Goal: Information Seeking & Learning: Learn about a topic

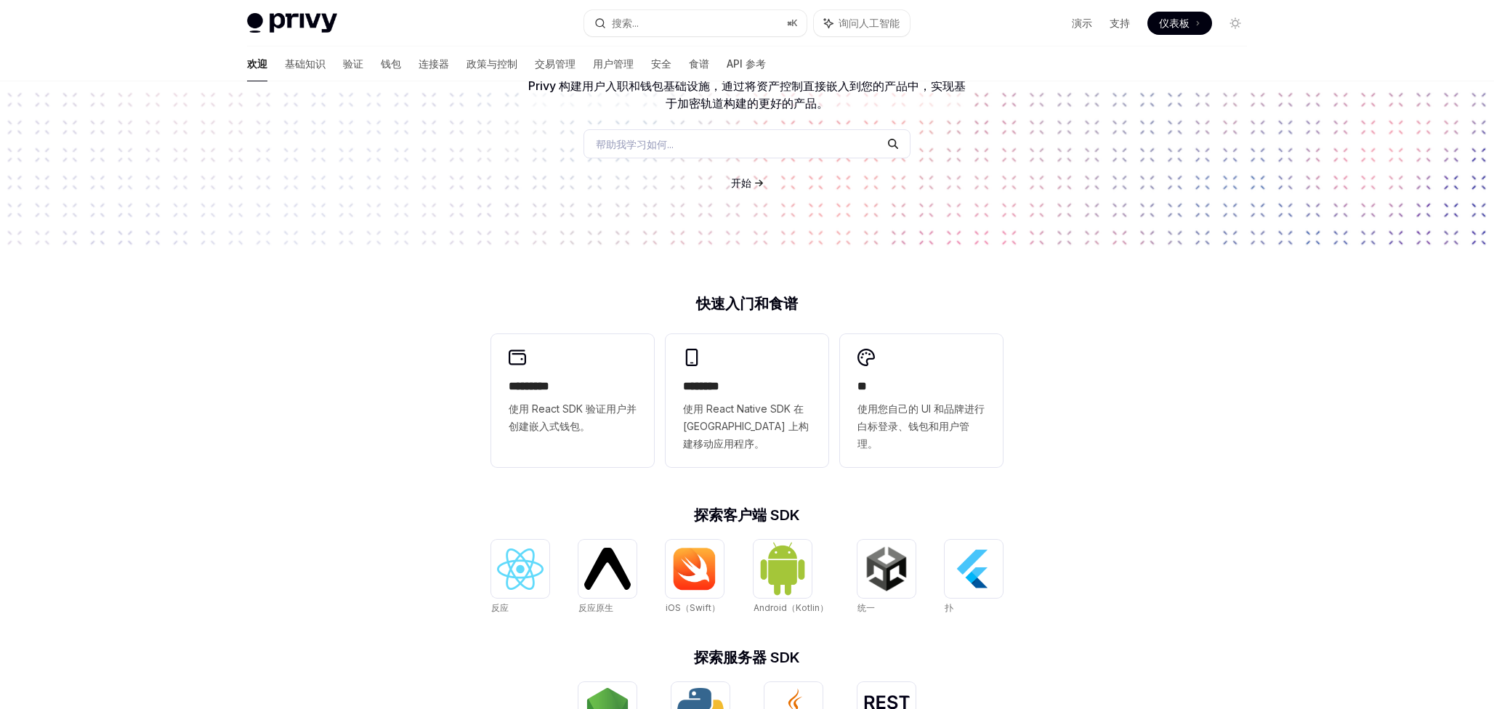
scroll to position [153, 0]
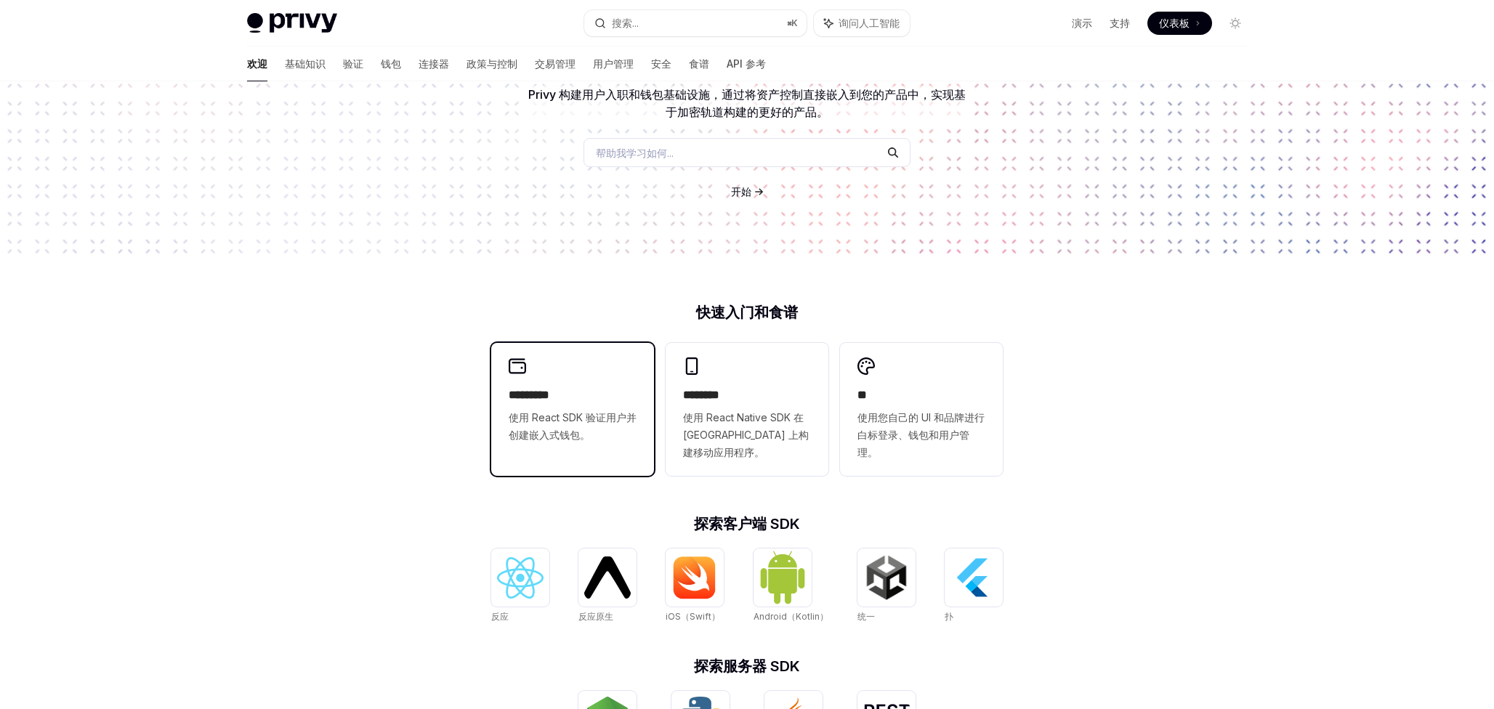
click at [550, 401] on font "*********" at bounding box center [529, 395] width 41 height 11
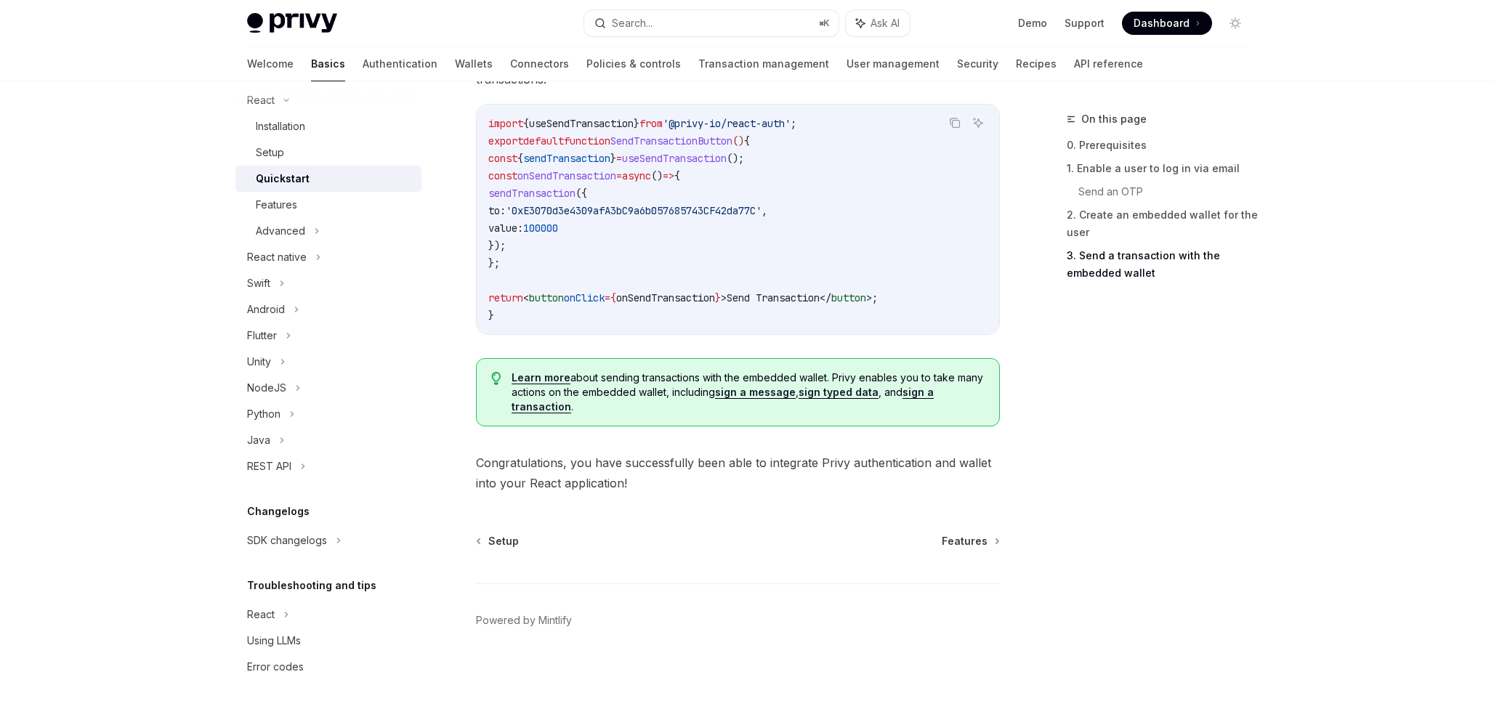
scroll to position [307, 0]
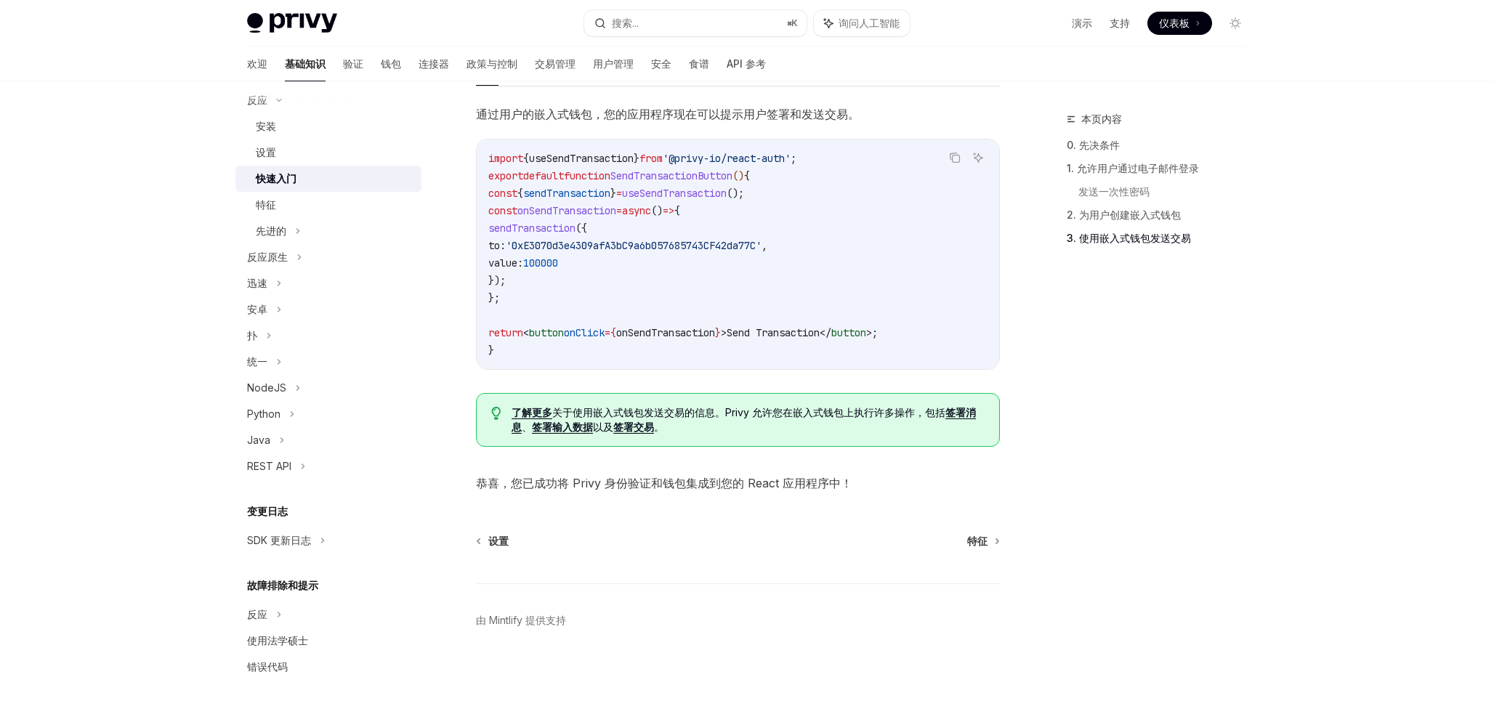
click at [684, 406] on span "了解更多 关于使用嵌入式钱包发送交易的信息。Privy 允许您在嵌入式钱包上执行许多操作，包括 签署消息 、 签署输入数据 以及 签署交易 。" at bounding box center [748, 420] width 473 height 29
click at [613, 421] on font "签署交易" at bounding box center [633, 427] width 41 height 12
type textarea "*"
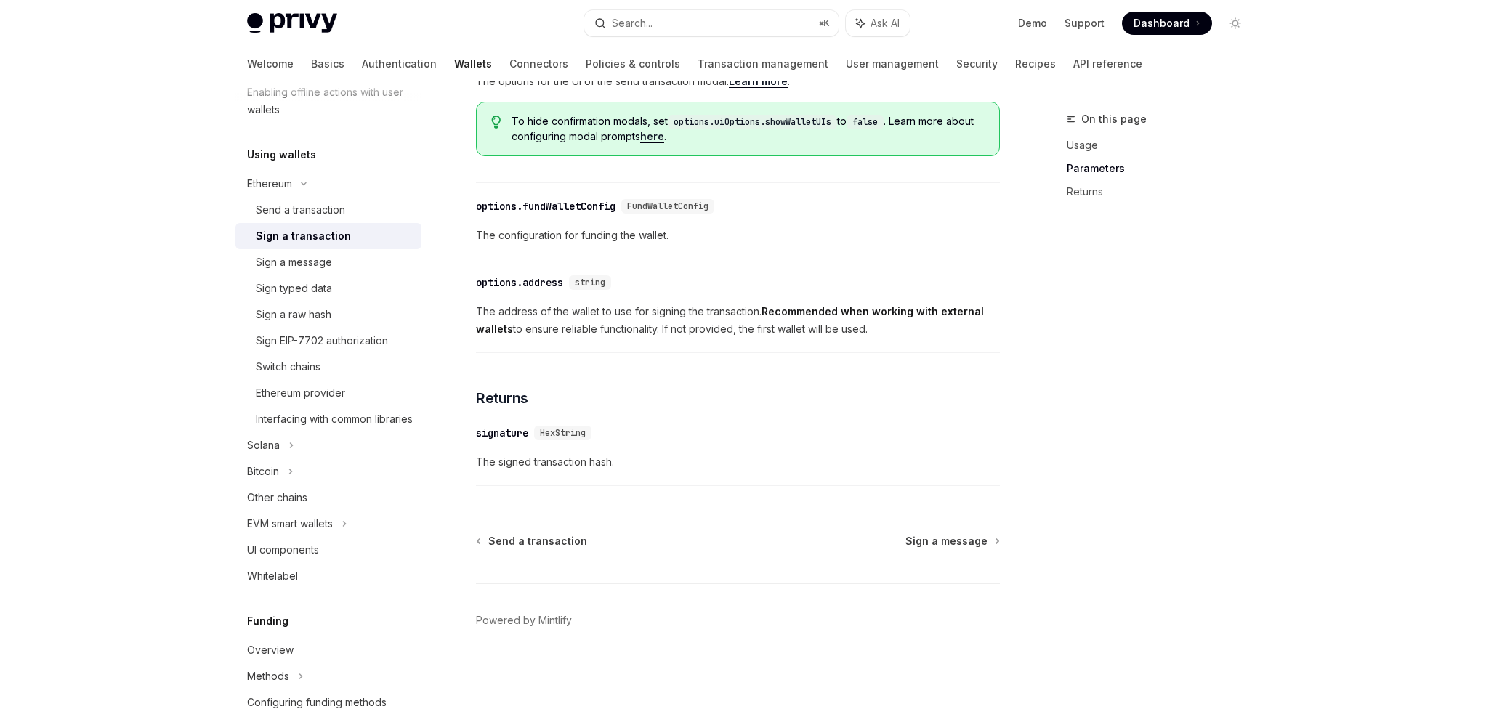
scroll to position [962, 0]
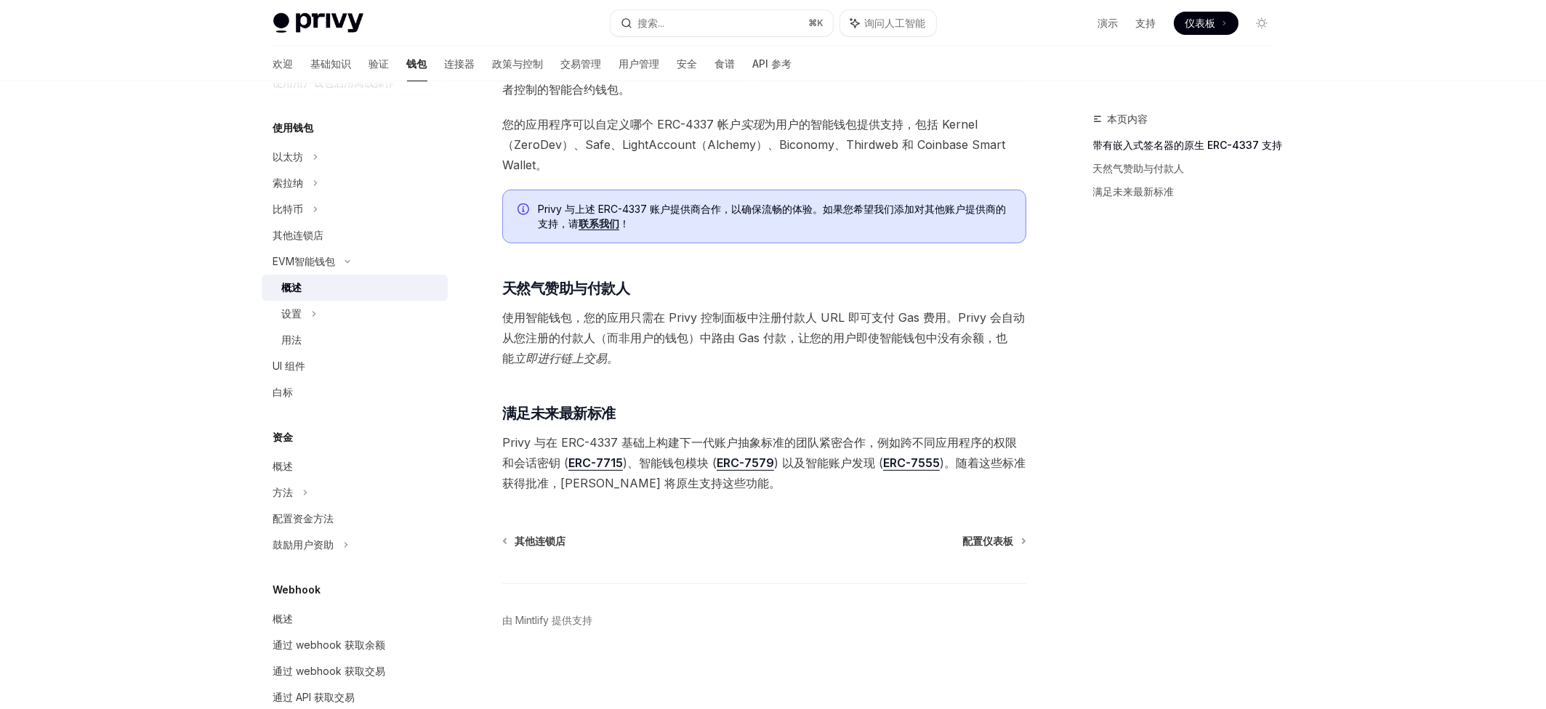
scroll to position [1075, 0]
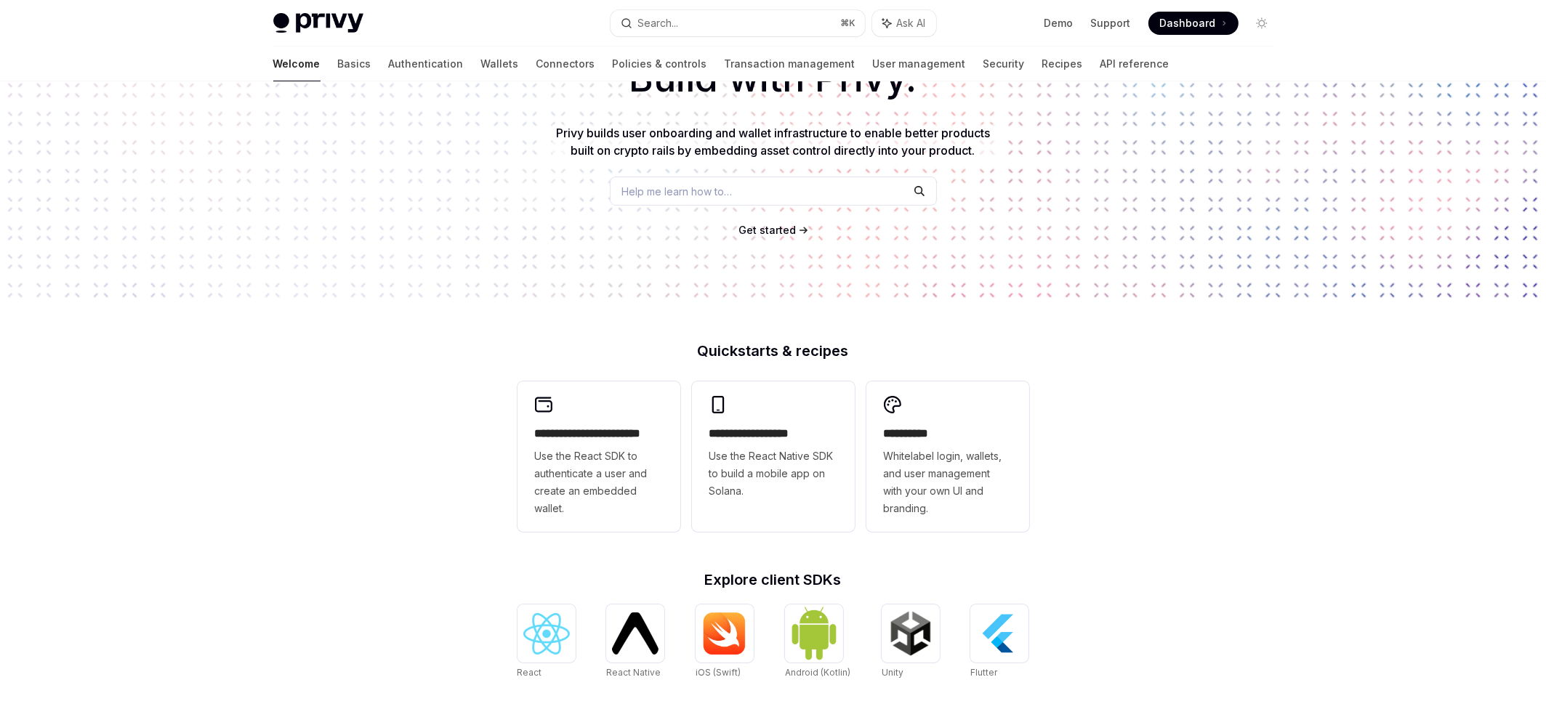
scroll to position [204, 0]
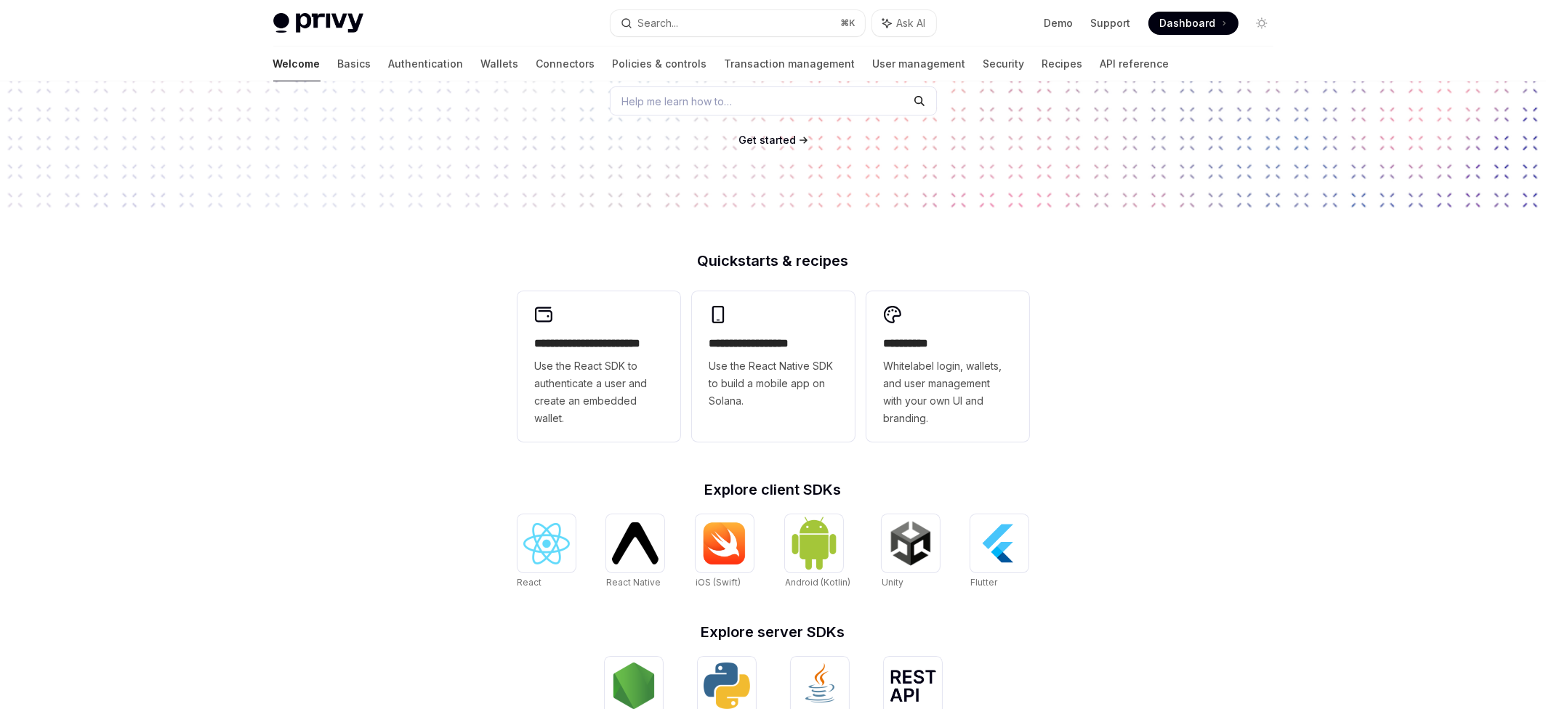
click at [1216, 23] on span "Dashboard" at bounding box center [1188, 23] width 56 height 15
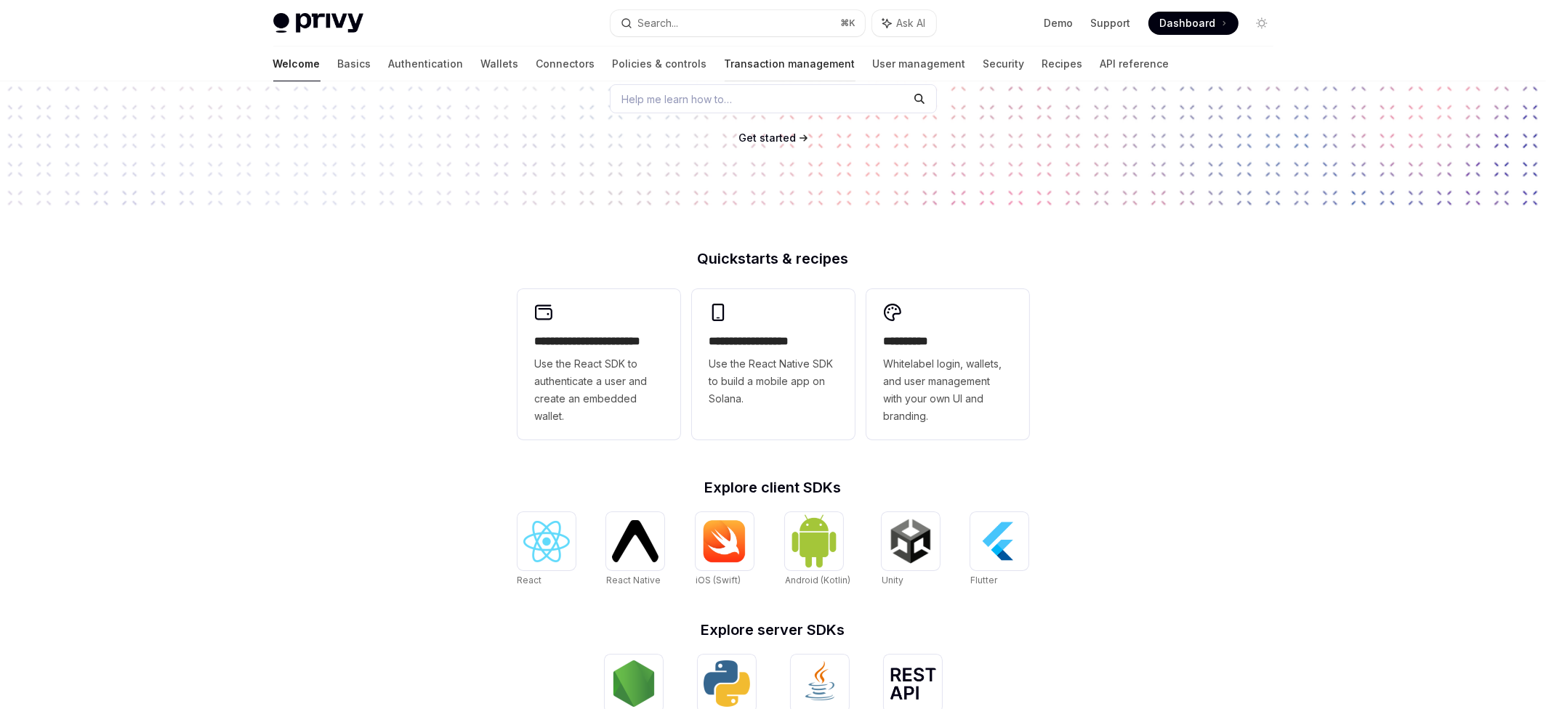
click at [725, 72] on link "Transaction management" at bounding box center [790, 64] width 131 height 35
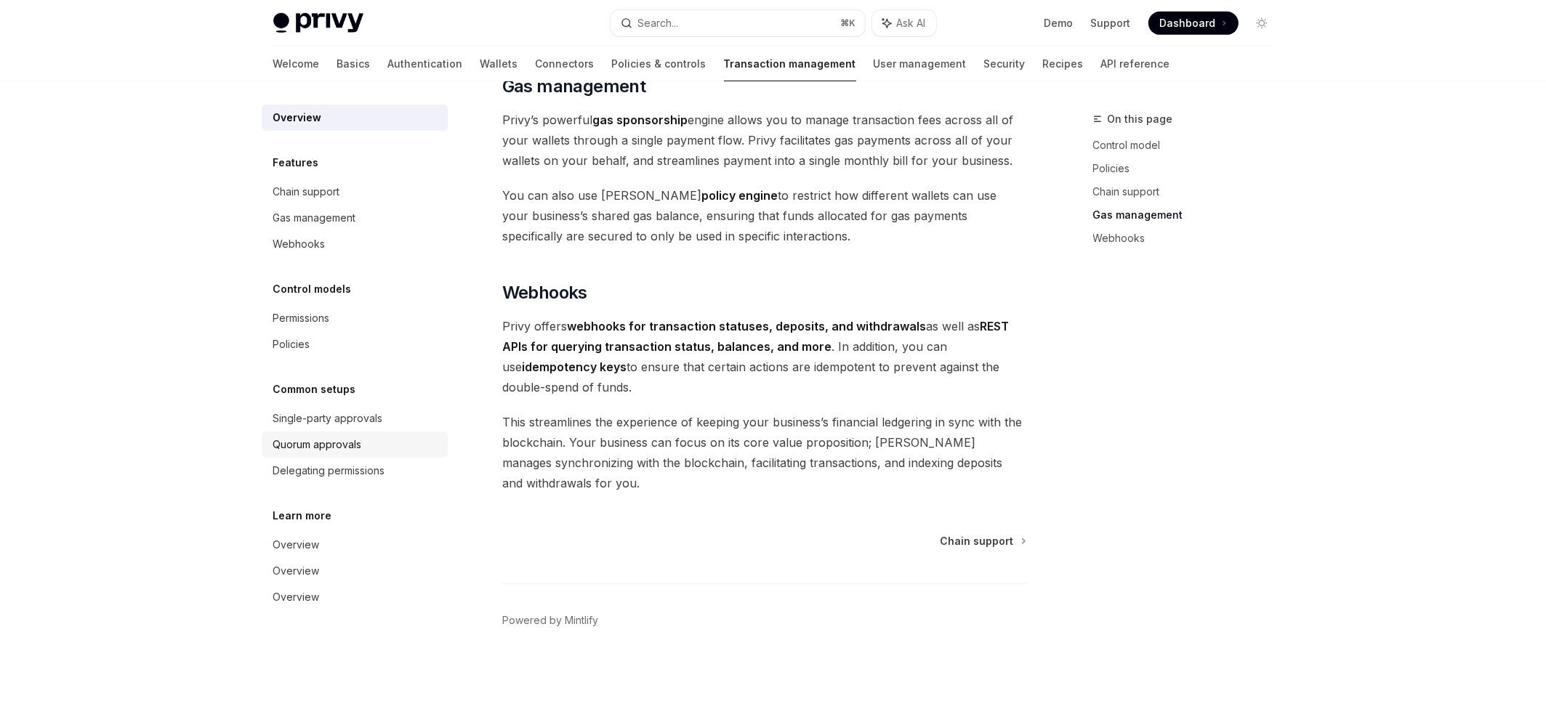
scroll to position [9, 0]
click at [273, 554] on div "Overview" at bounding box center [296, 544] width 47 height 17
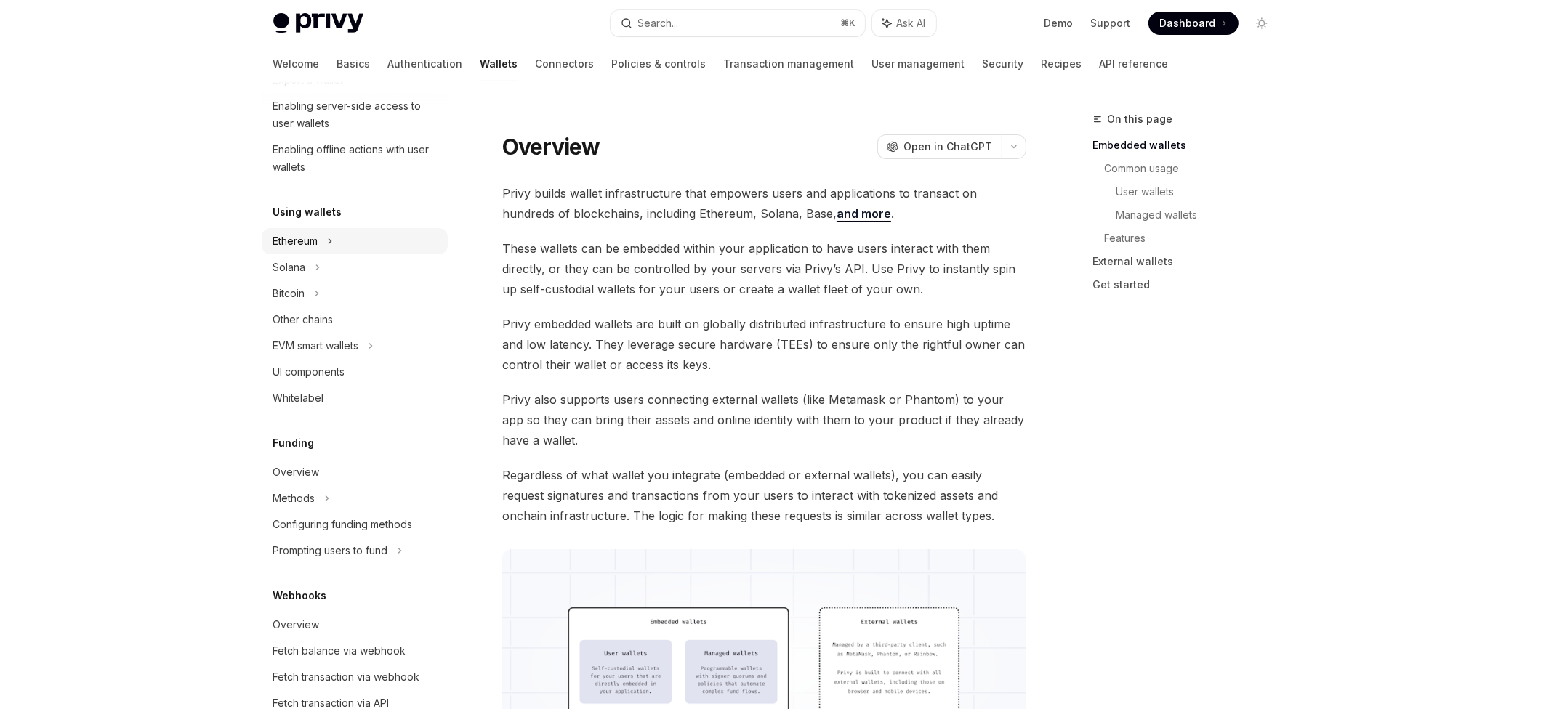
scroll to position [286, 0]
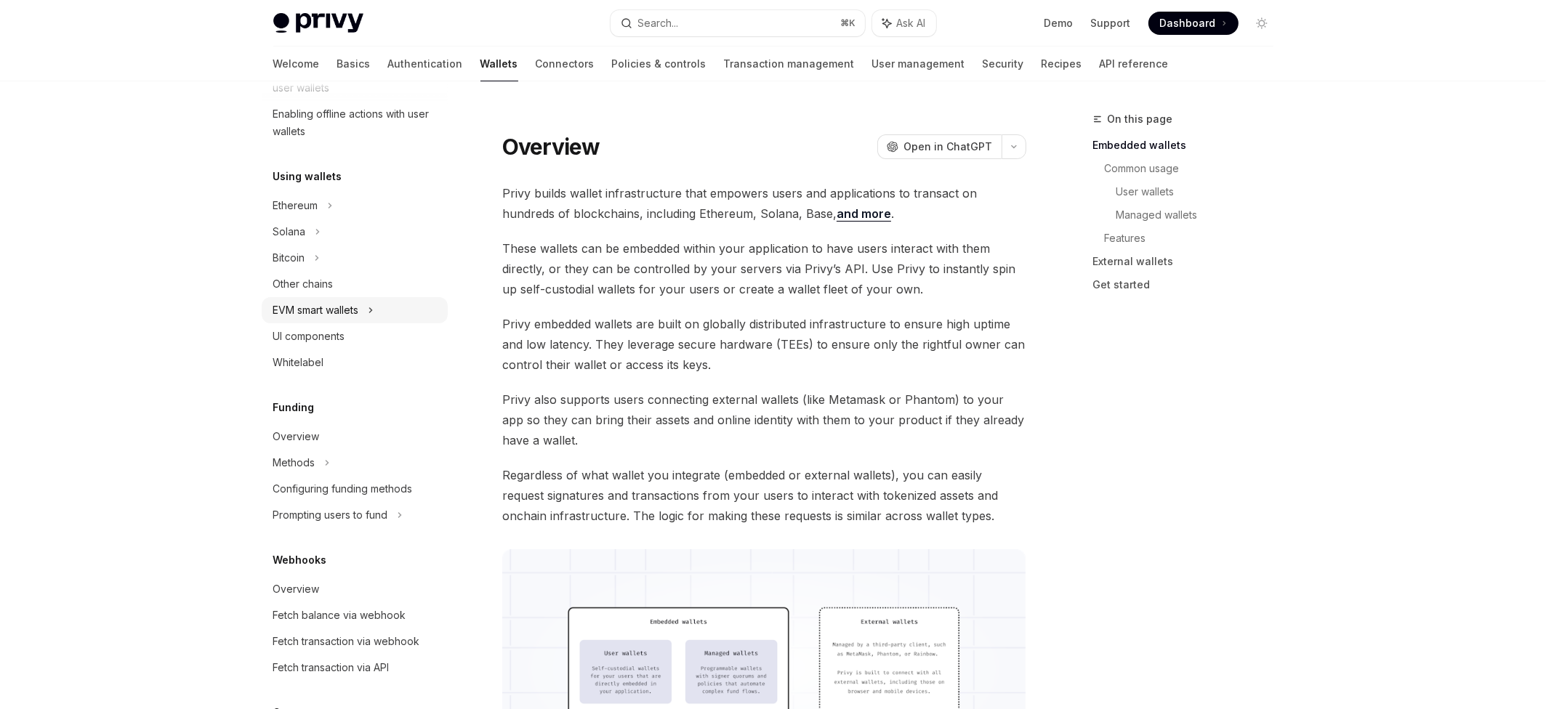
click at [297, 319] on div "EVM smart wallets" at bounding box center [316, 310] width 86 height 17
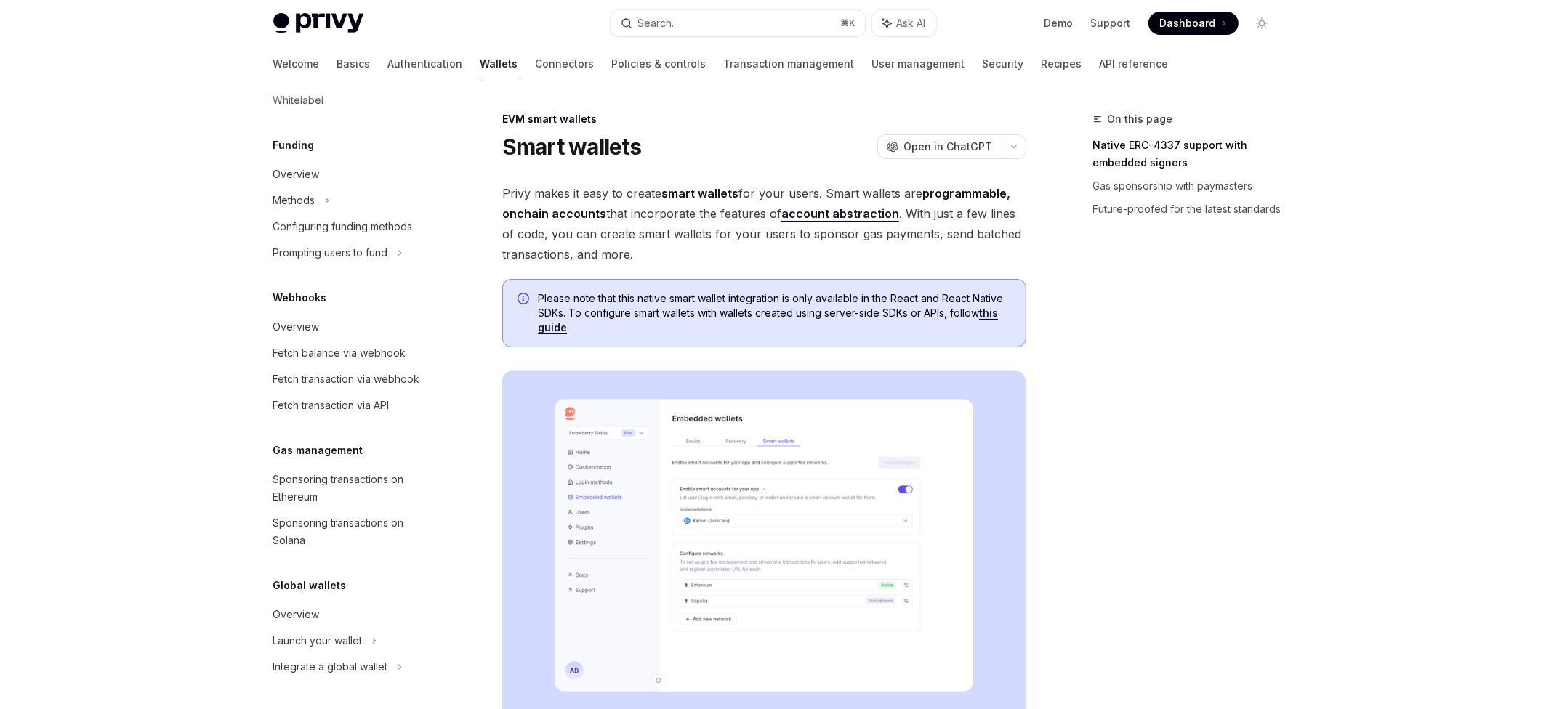
scroll to position [225, 0]
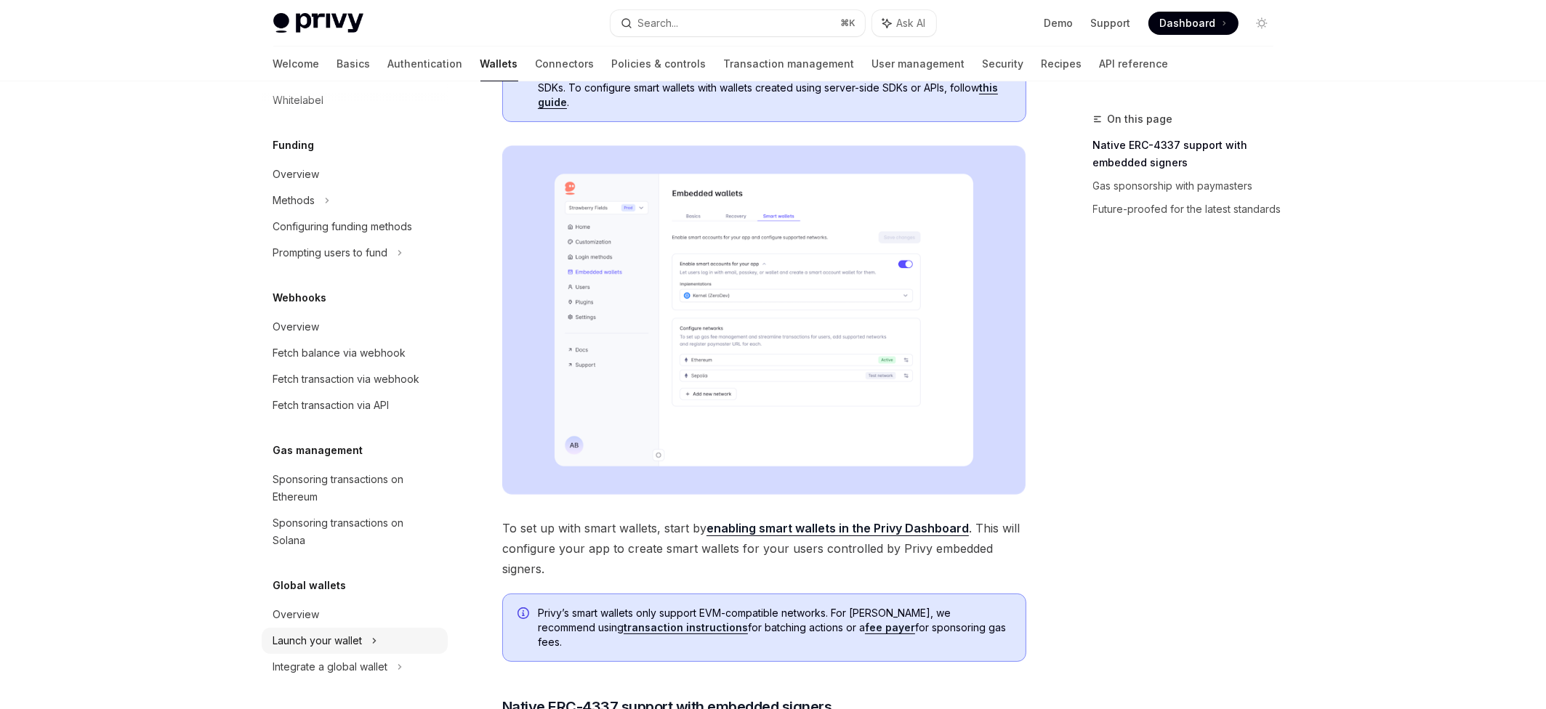
click at [321, 629] on div "Launch your wallet" at bounding box center [355, 641] width 186 height 26
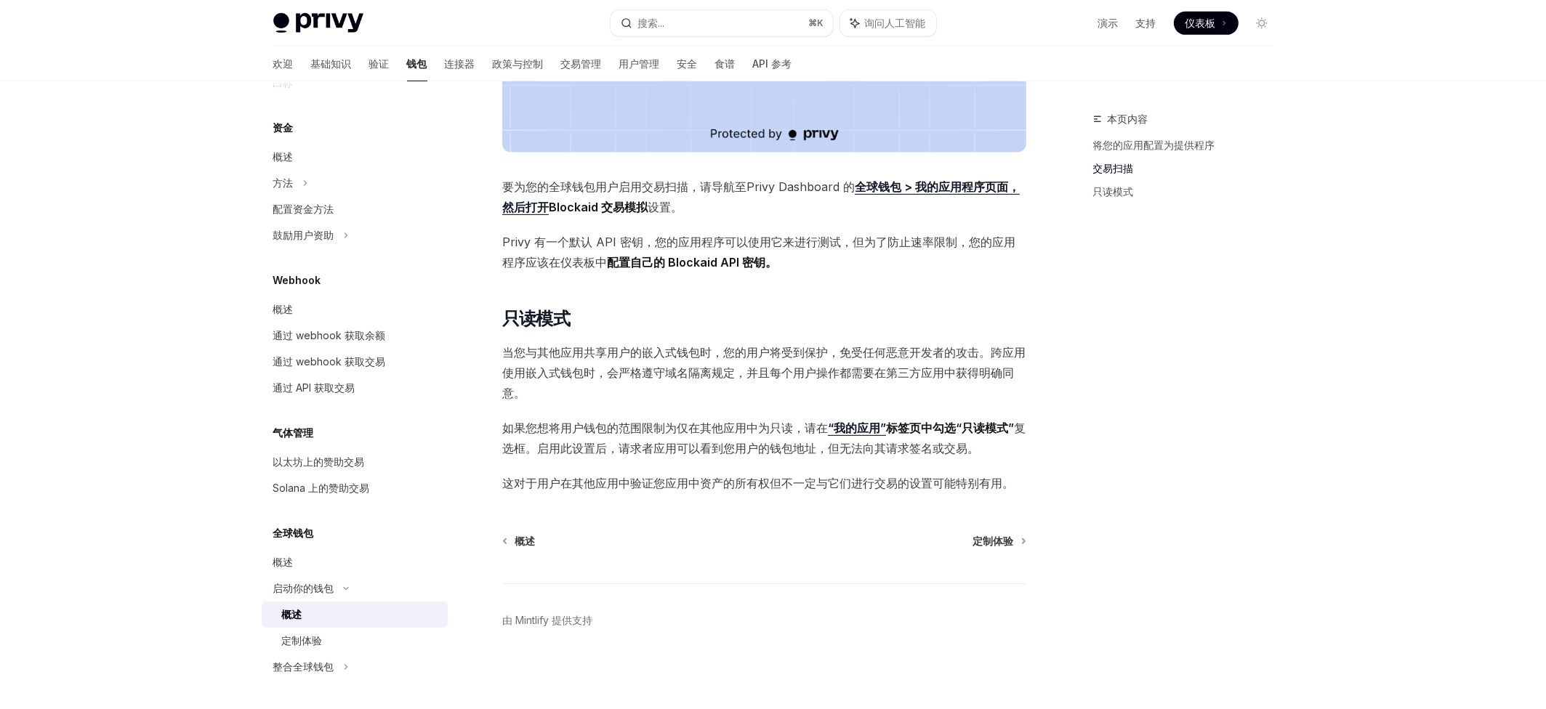
scroll to position [773, 0]
click at [280, 661] on div "整合全球钱包" at bounding box center [355, 667] width 186 height 26
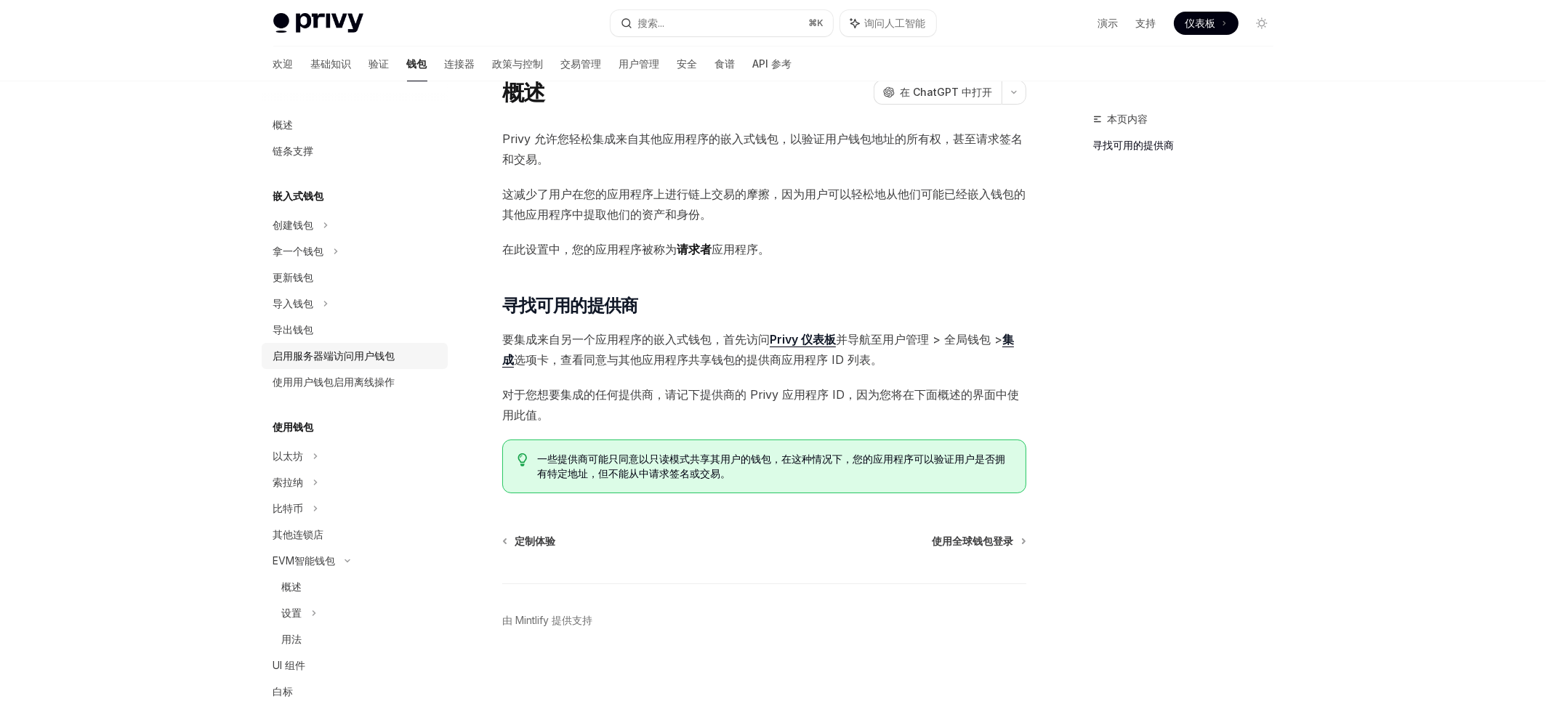
click at [341, 362] on font "启用服务器端访问用户钱包" at bounding box center [334, 356] width 122 height 12
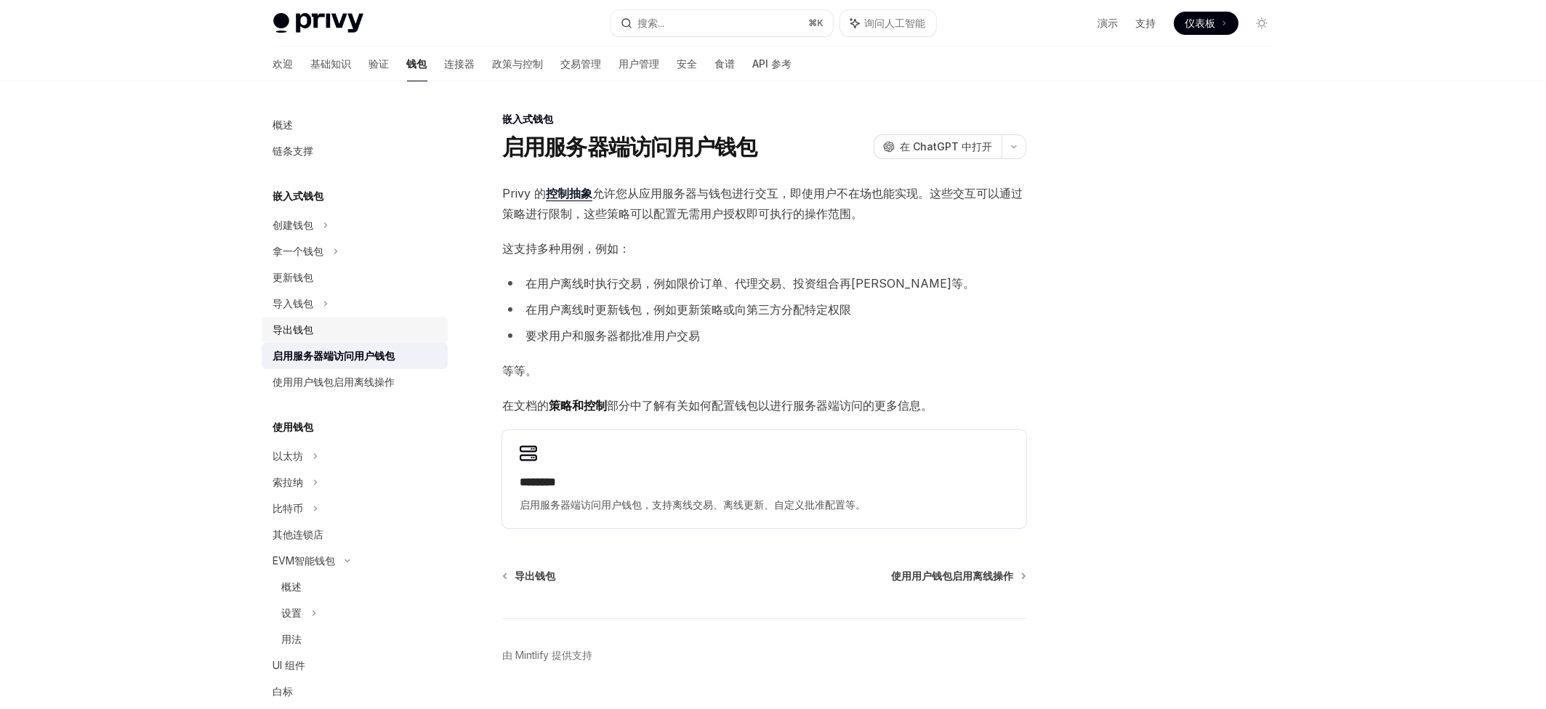
click at [349, 339] on div "导出钱包" at bounding box center [356, 329] width 166 height 17
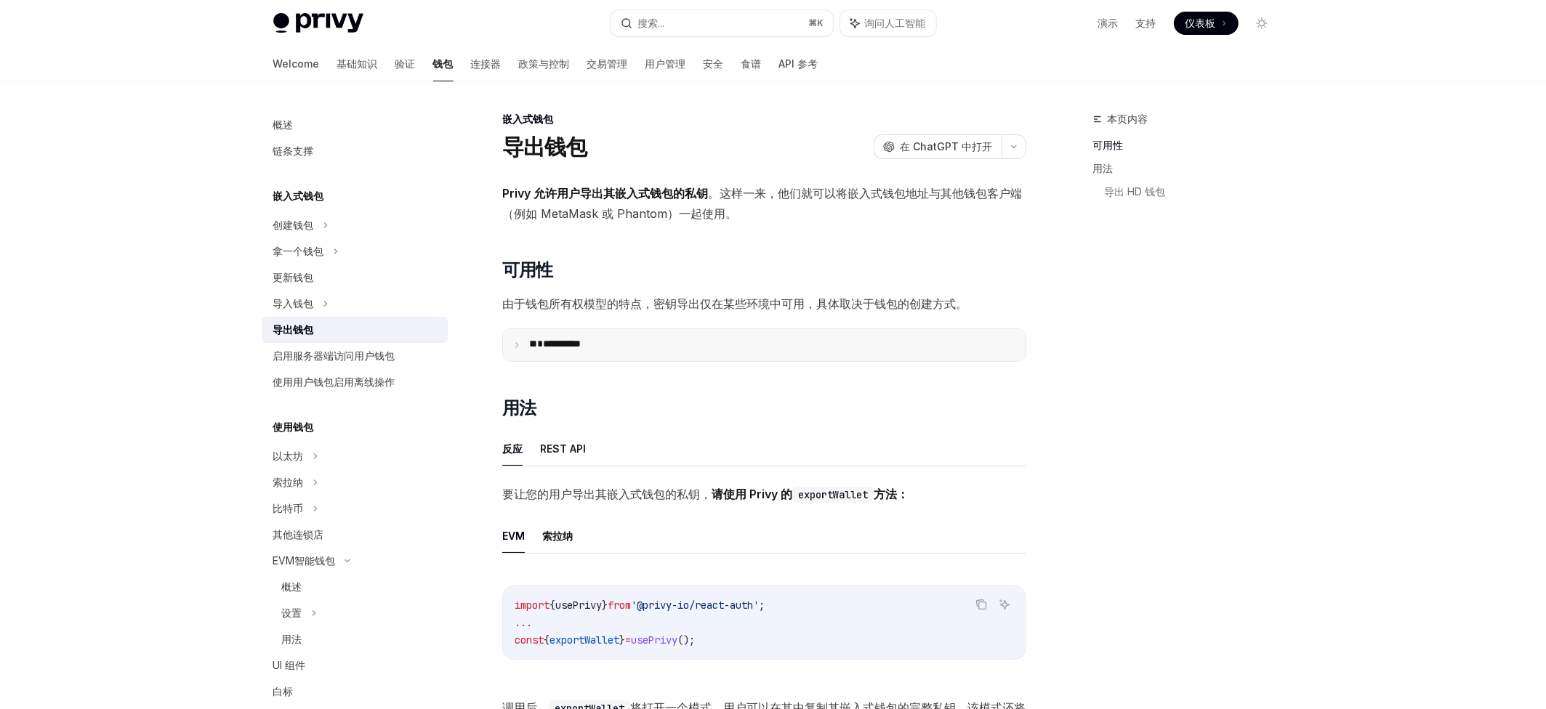
click at [581, 349] on font "**********" at bounding box center [562, 344] width 38 height 10
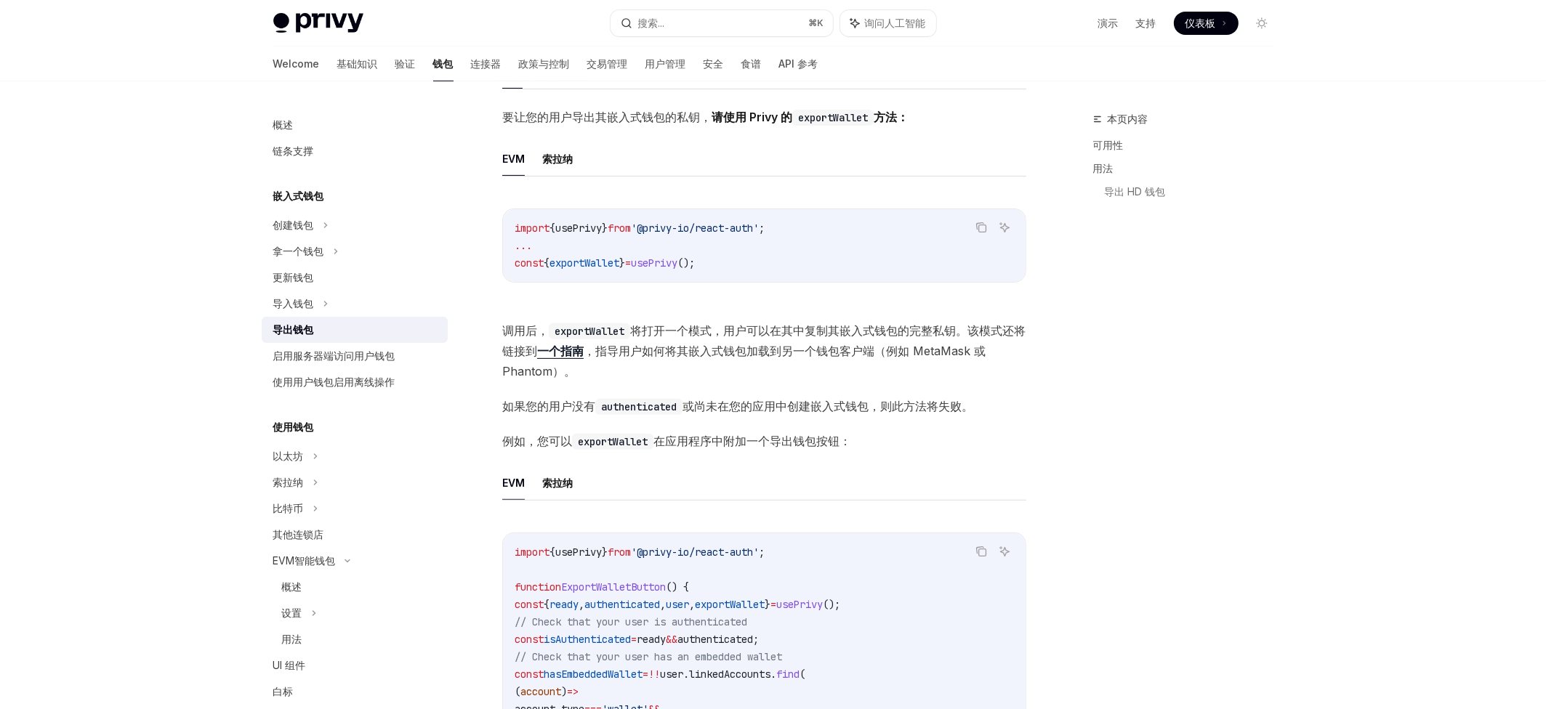
scroll to position [683, 0]
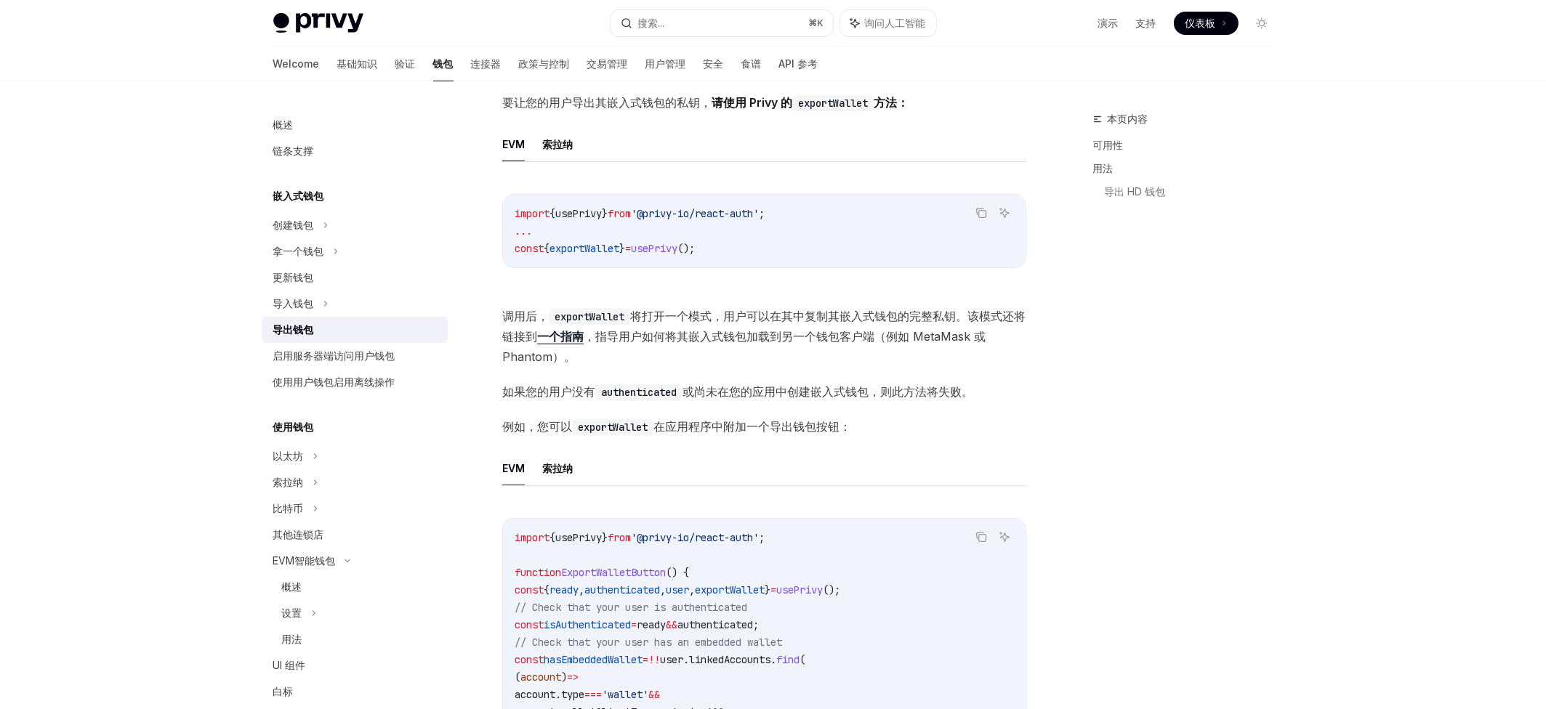
click at [549, 344] on font "一个指南" at bounding box center [560, 336] width 47 height 15
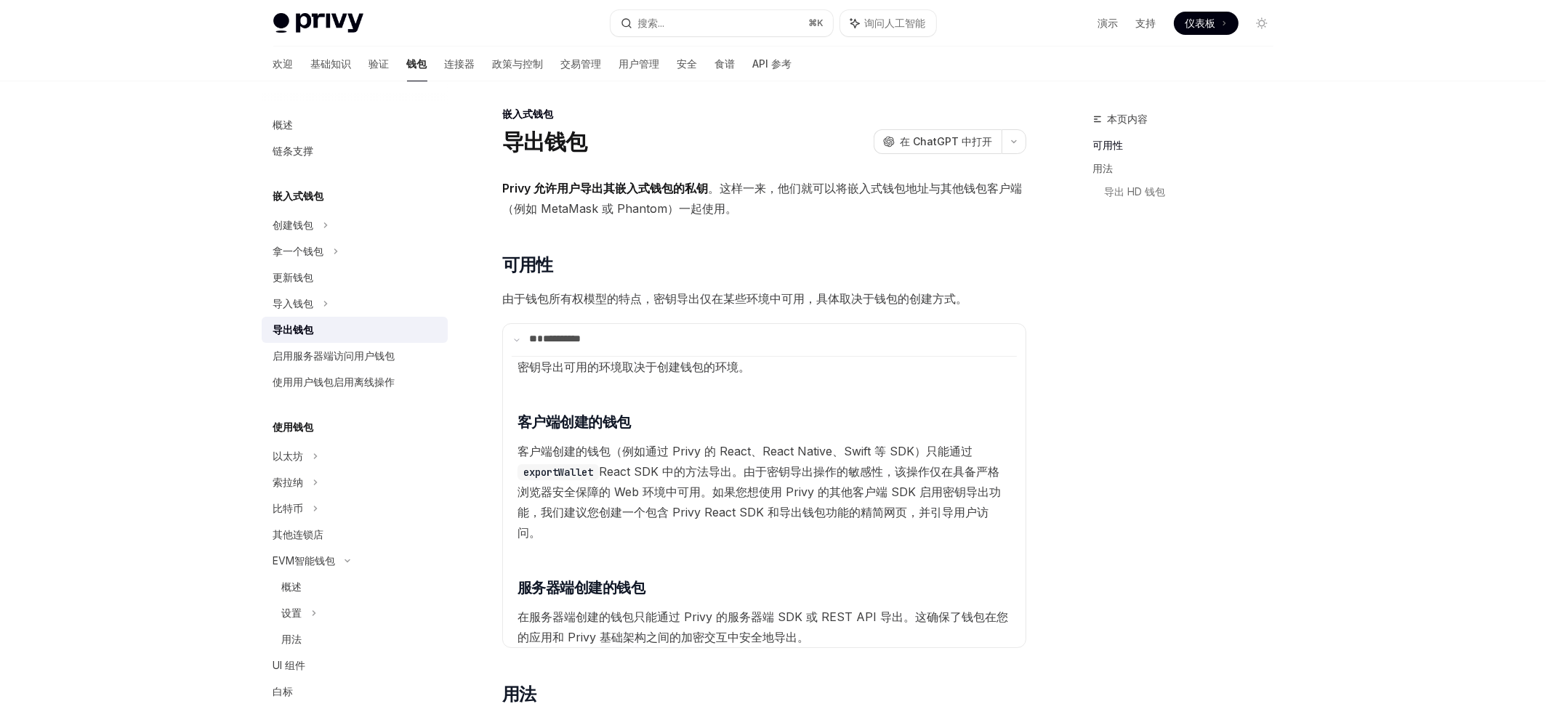
scroll to position [0, 0]
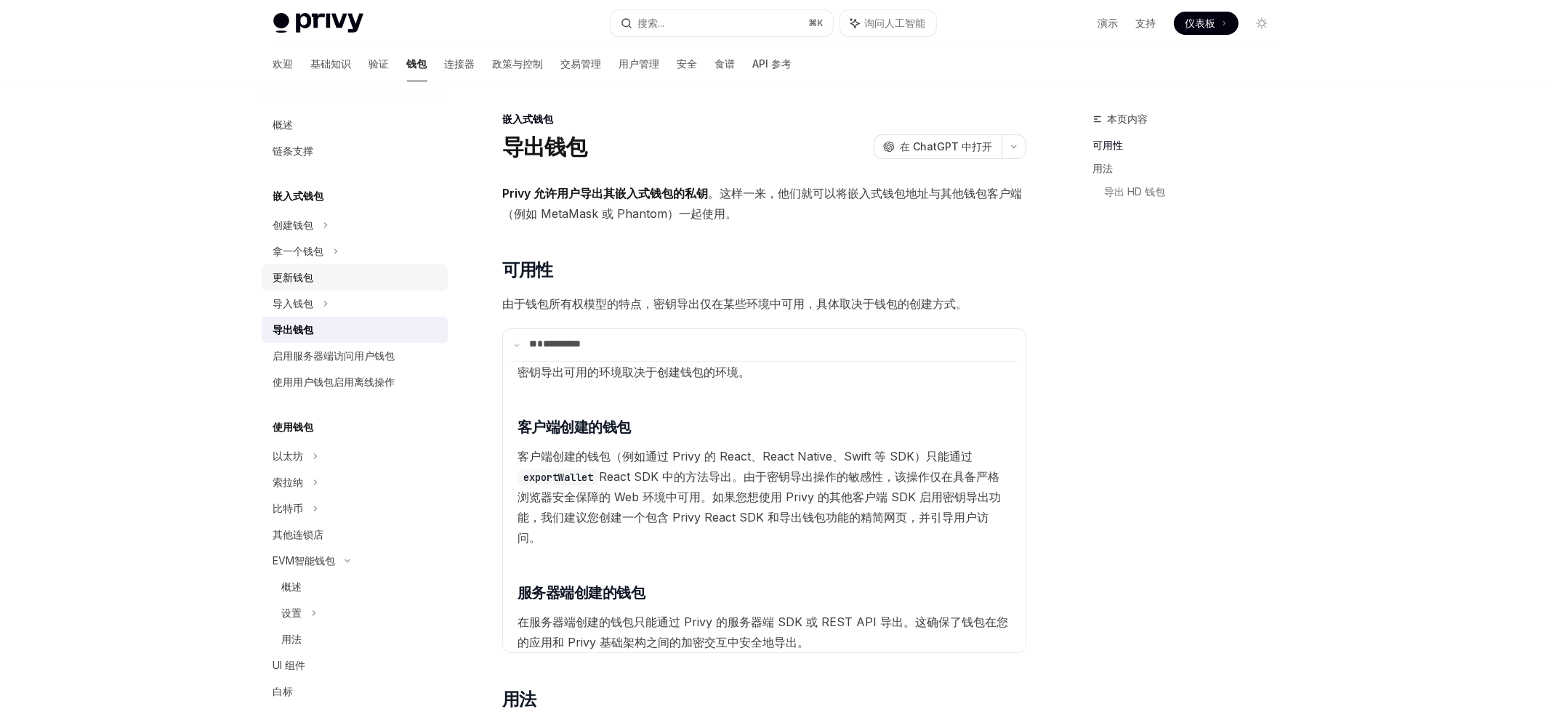
click at [286, 286] on div "更新钱包" at bounding box center [356, 277] width 166 height 17
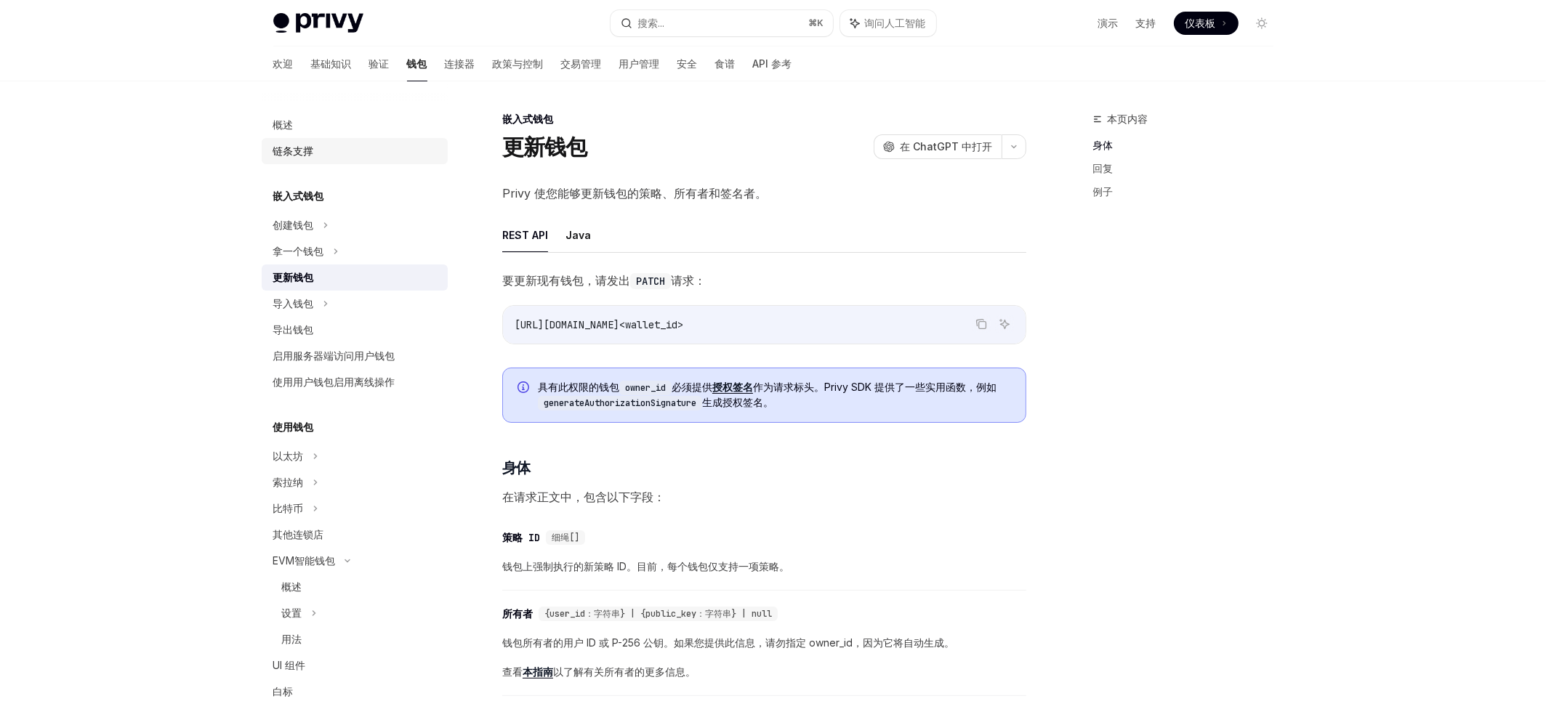
click at [289, 160] on div "链条支撑" at bounding box center [356, 150] width 166 height 17
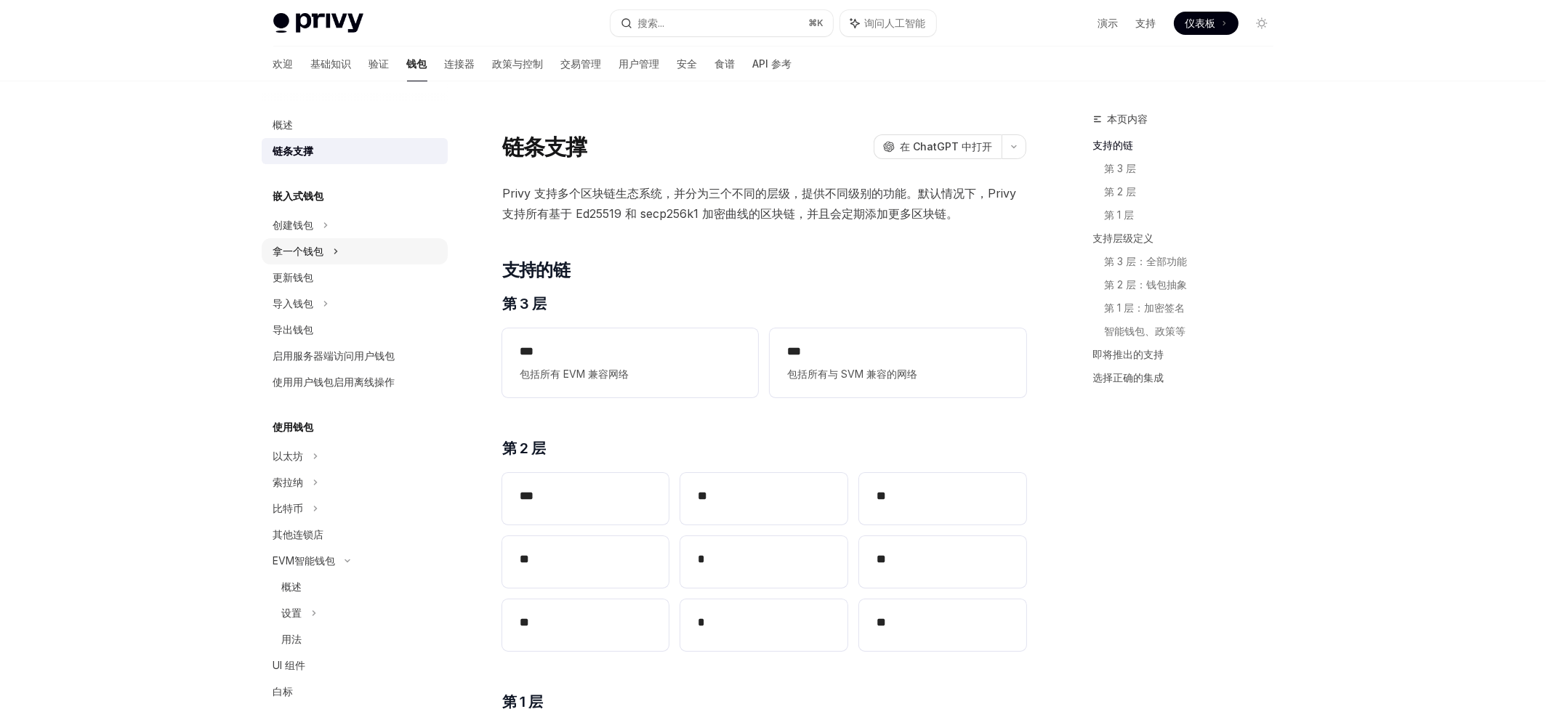
click at [310, 265] on div "拿一个钱包" at bounding box center [355, 251] width 186 height 26
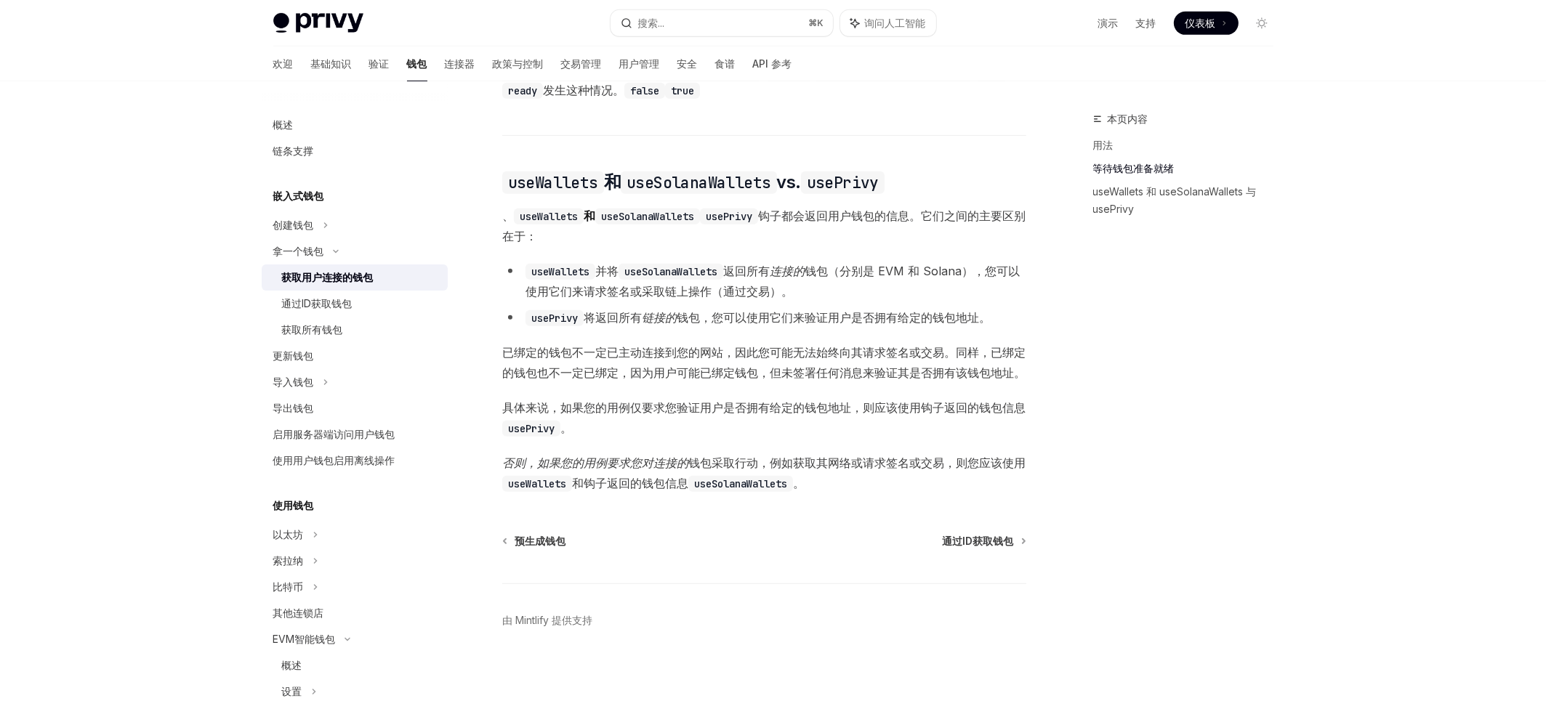
scroll to position [1262, 0]
click at [334, 417] on div "导出钱包" at bounding box center [356, 408] width 166 height 17
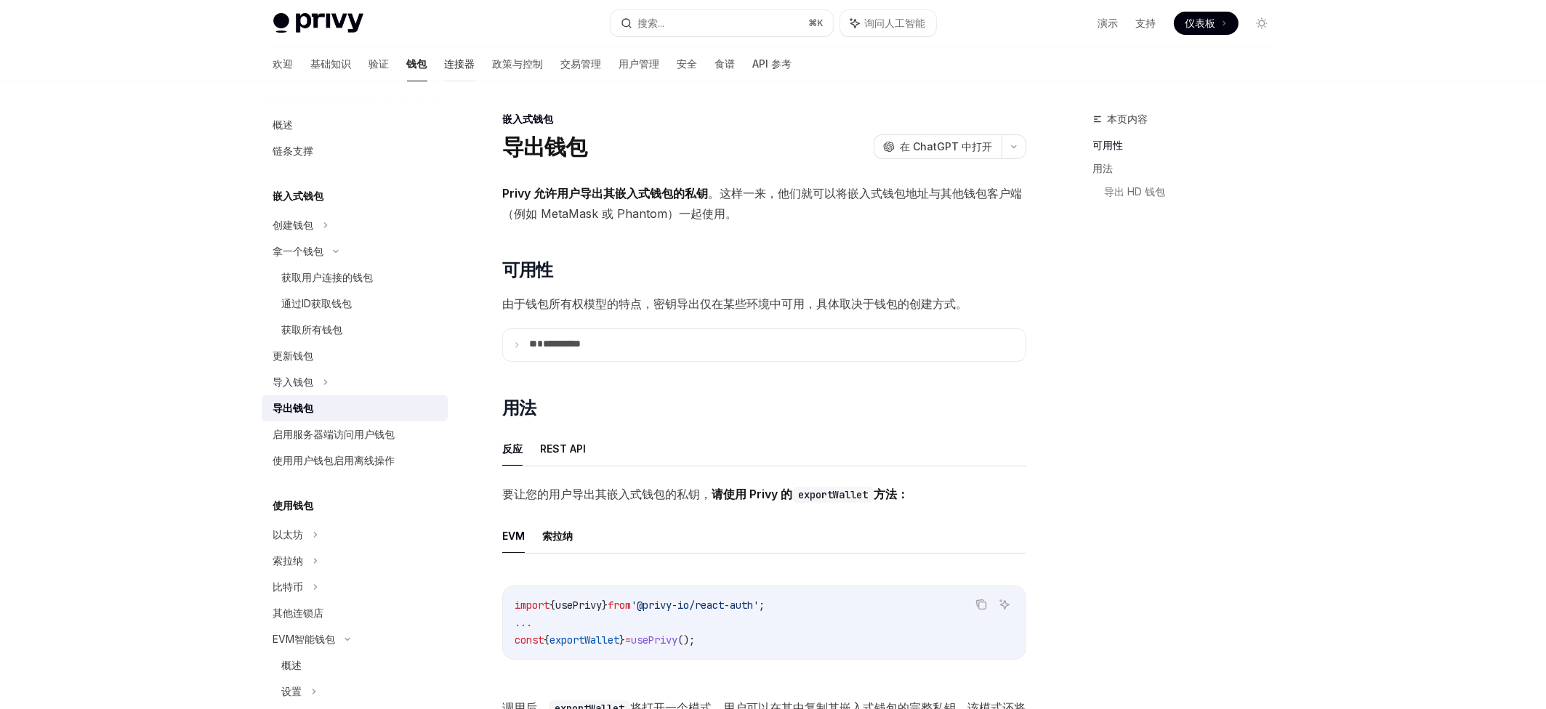
click at [445, 69] on font "连接器" at bounding box center [460, 63] width 31 height 12
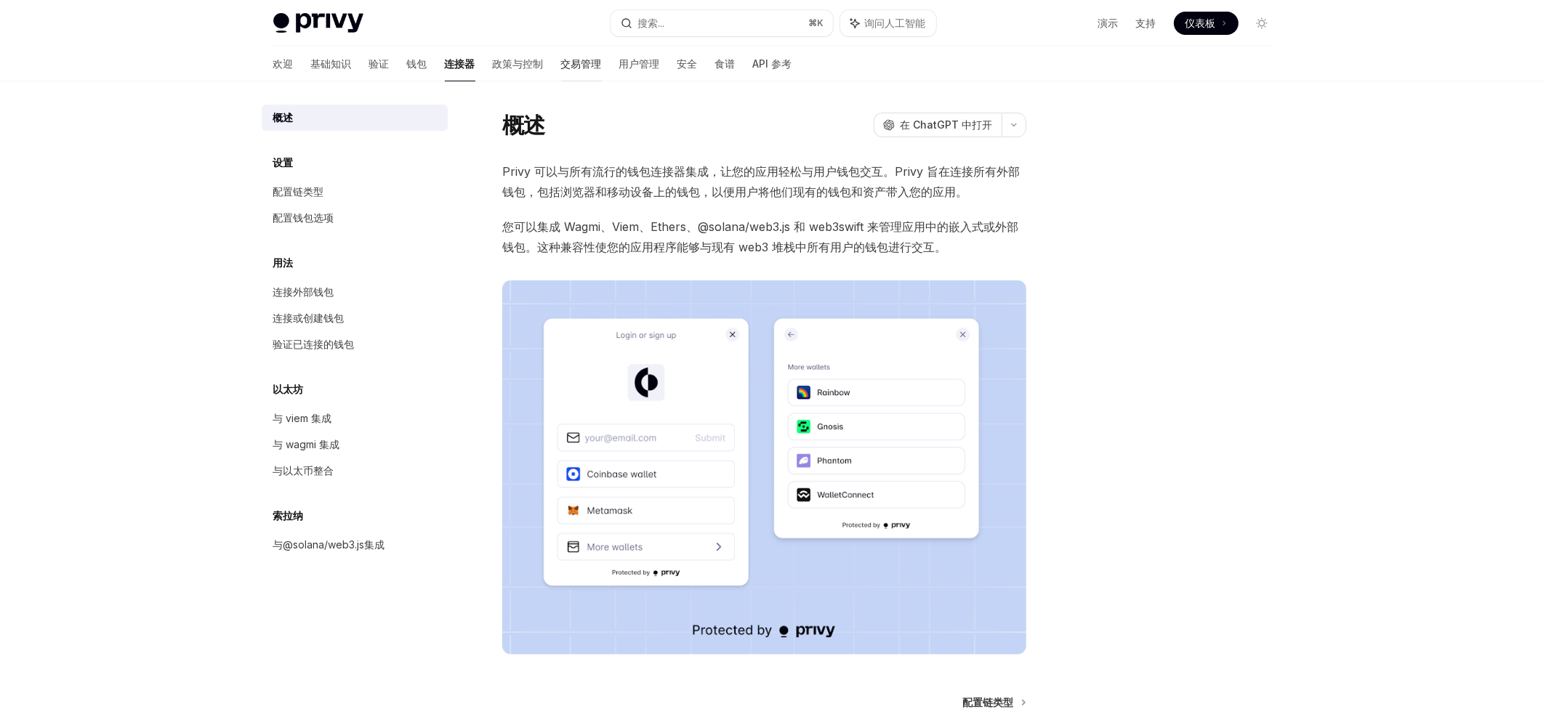
click at [561, 70] on font "交易管理" at bounding box center [581, 63] width 41 height 12
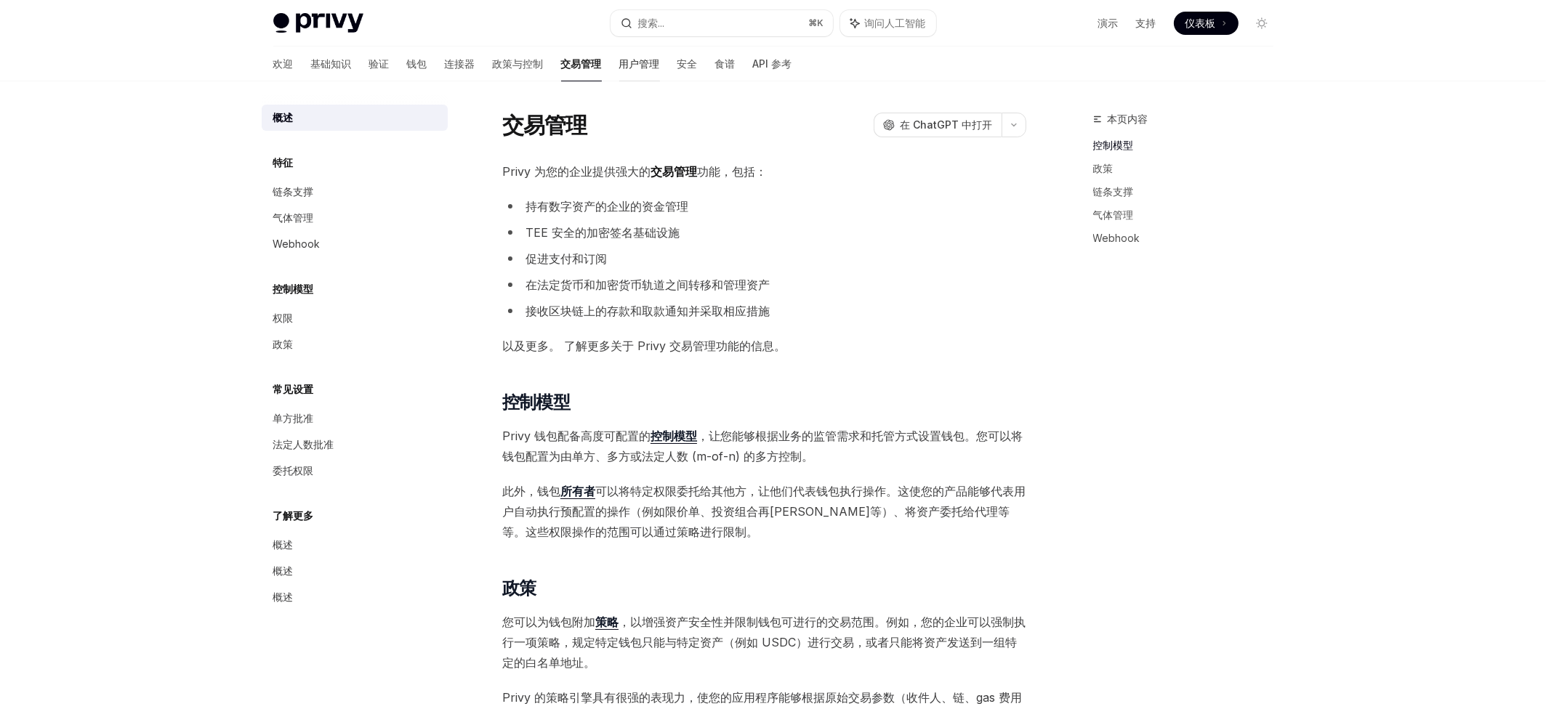
click at [619, 70] on font "用户管理" at bounding box center [639, 63] width 41 height 12
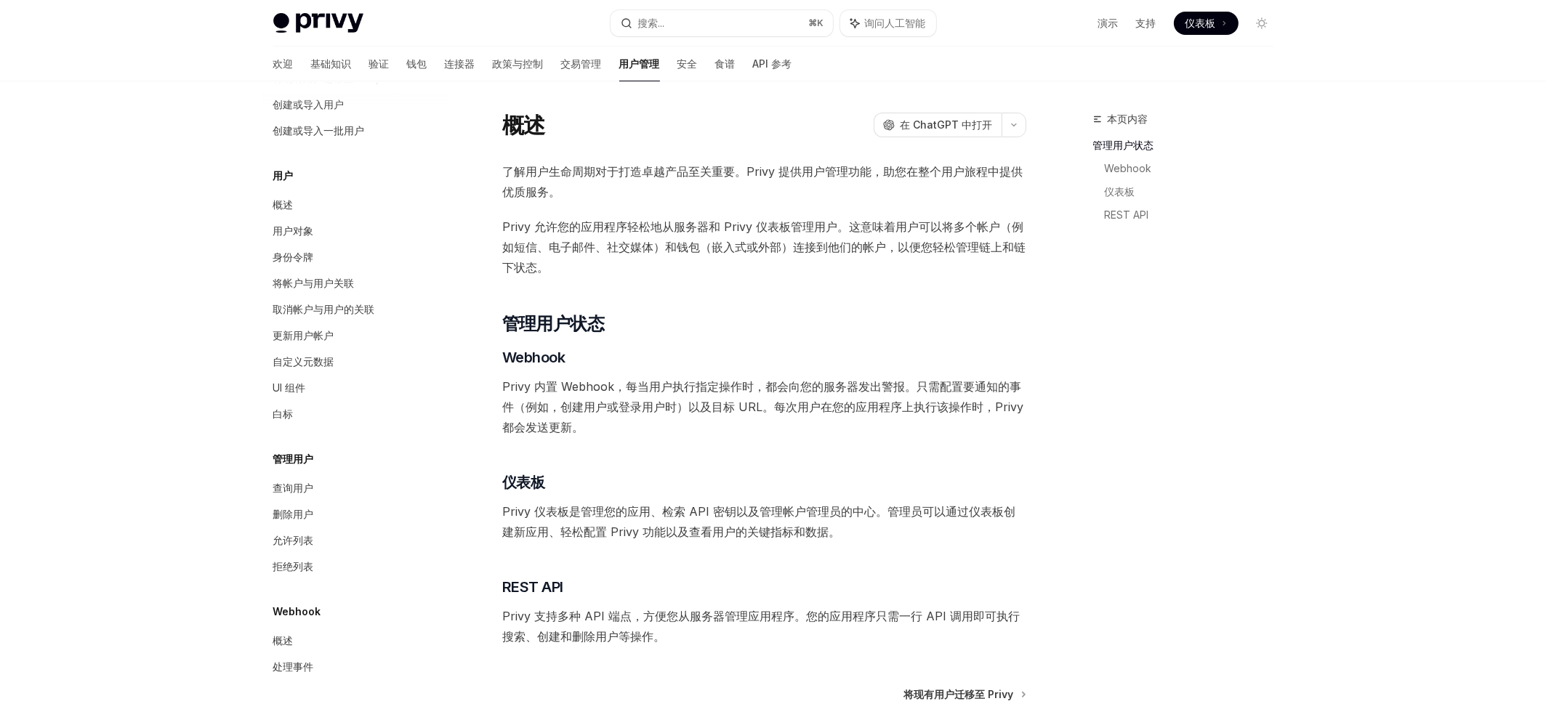
scroll to position [215, 0]
click at [407, 70] on font "钱包" at bounding box center [417, 63] width 20 height 12
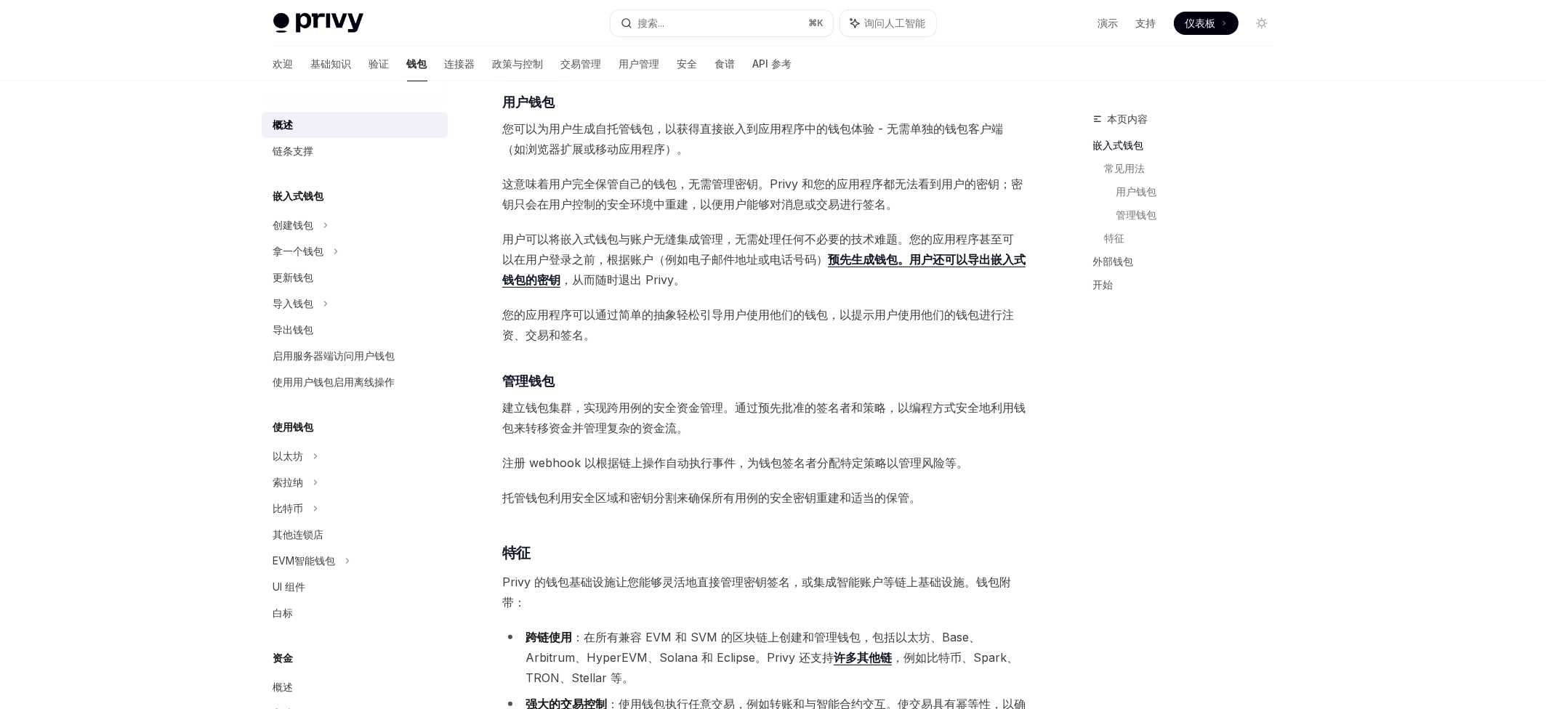
scroll to position [905, 0]
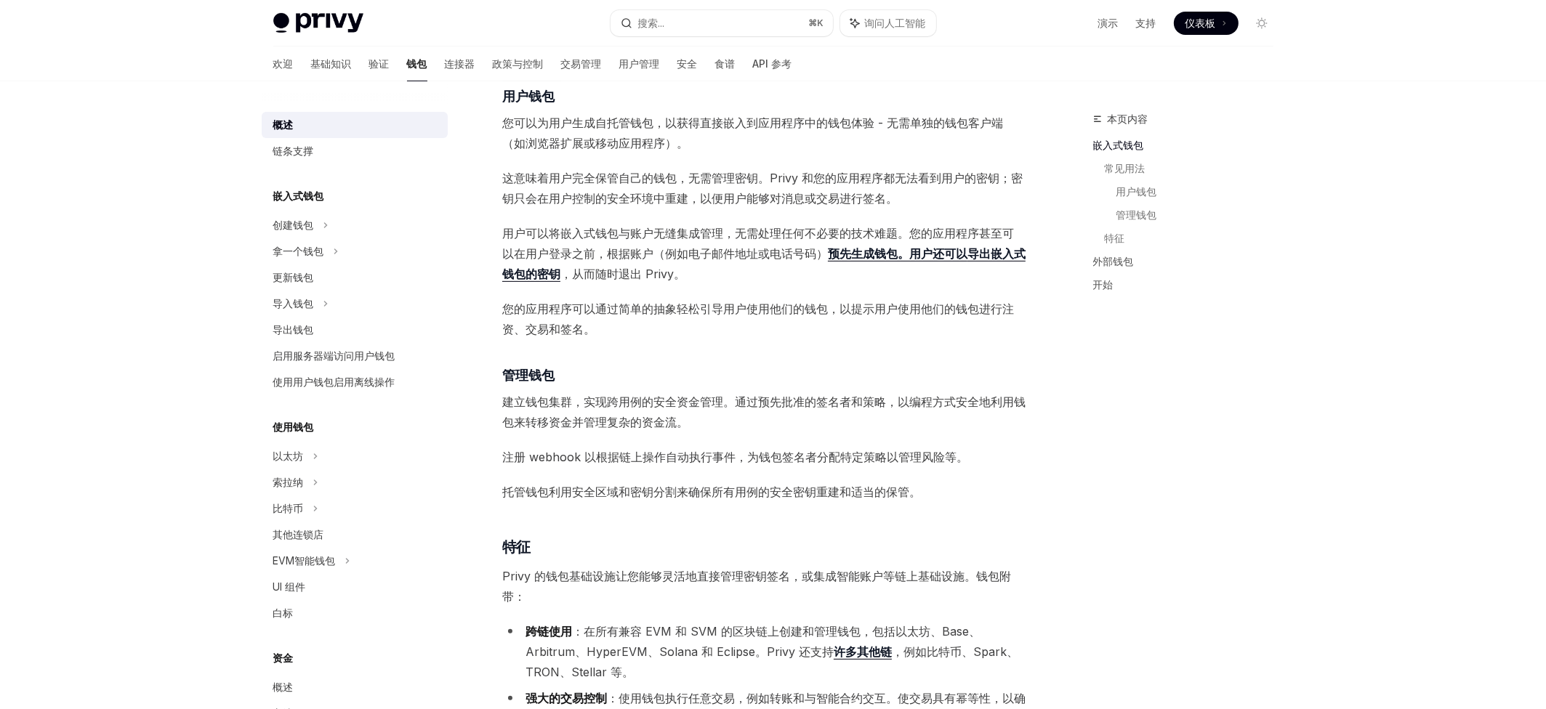
click at [1011, 284] on span "用户可以将嵌入式钱包与账户无缝集成管理，无需处理任何不必要的技术难题。您的应用程序甚至可以 在用户登录之前，根据账户（例如电子邮件地址或电话号码） 预先生成钱…" at bounding box center [764, 253] width 524 height 61
click at [1004, 281] on font "导出嵌入式钱包的密钥" at bounding box center [763, 263] width 523 height 35
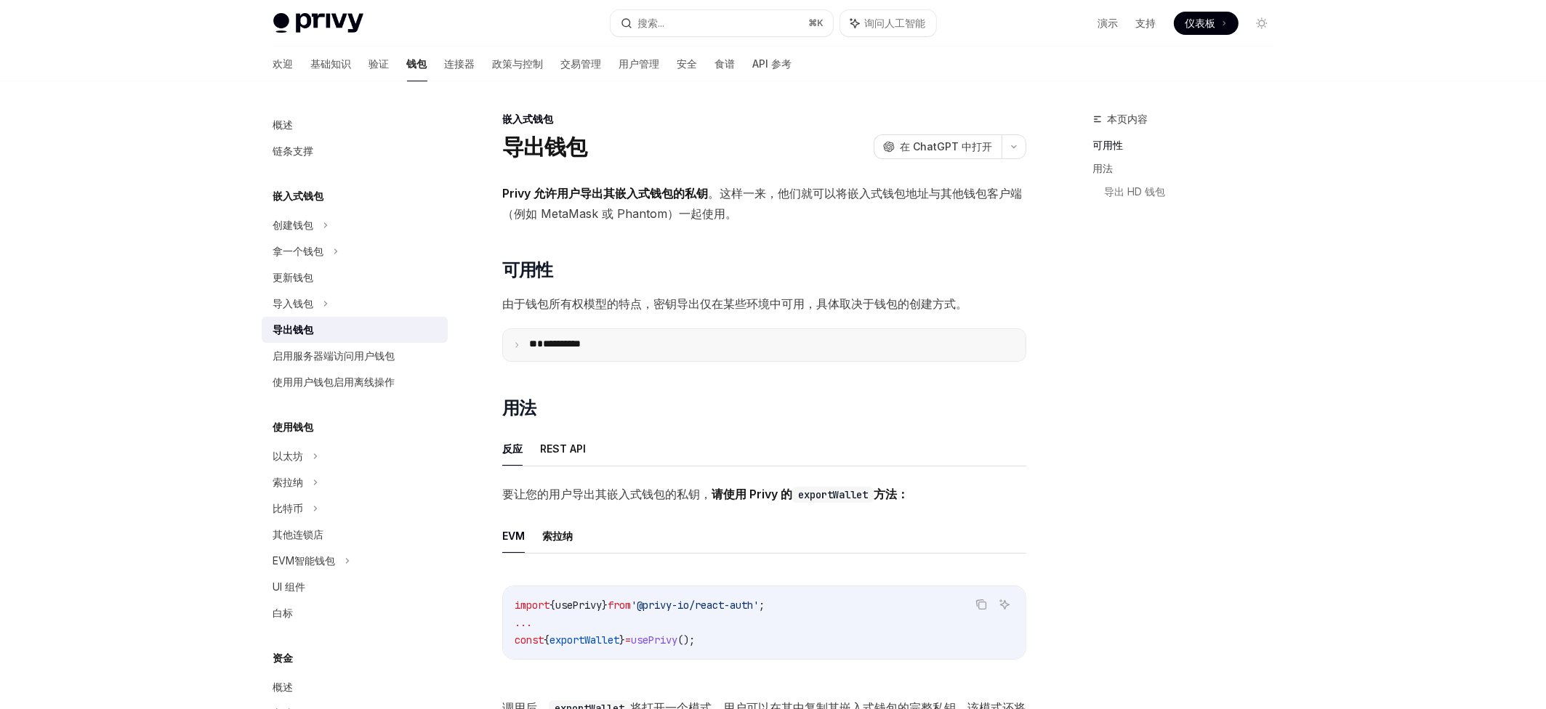
click at [1005, 361] on summary "**********" at bounding box center [764, 345] width 523 height 32
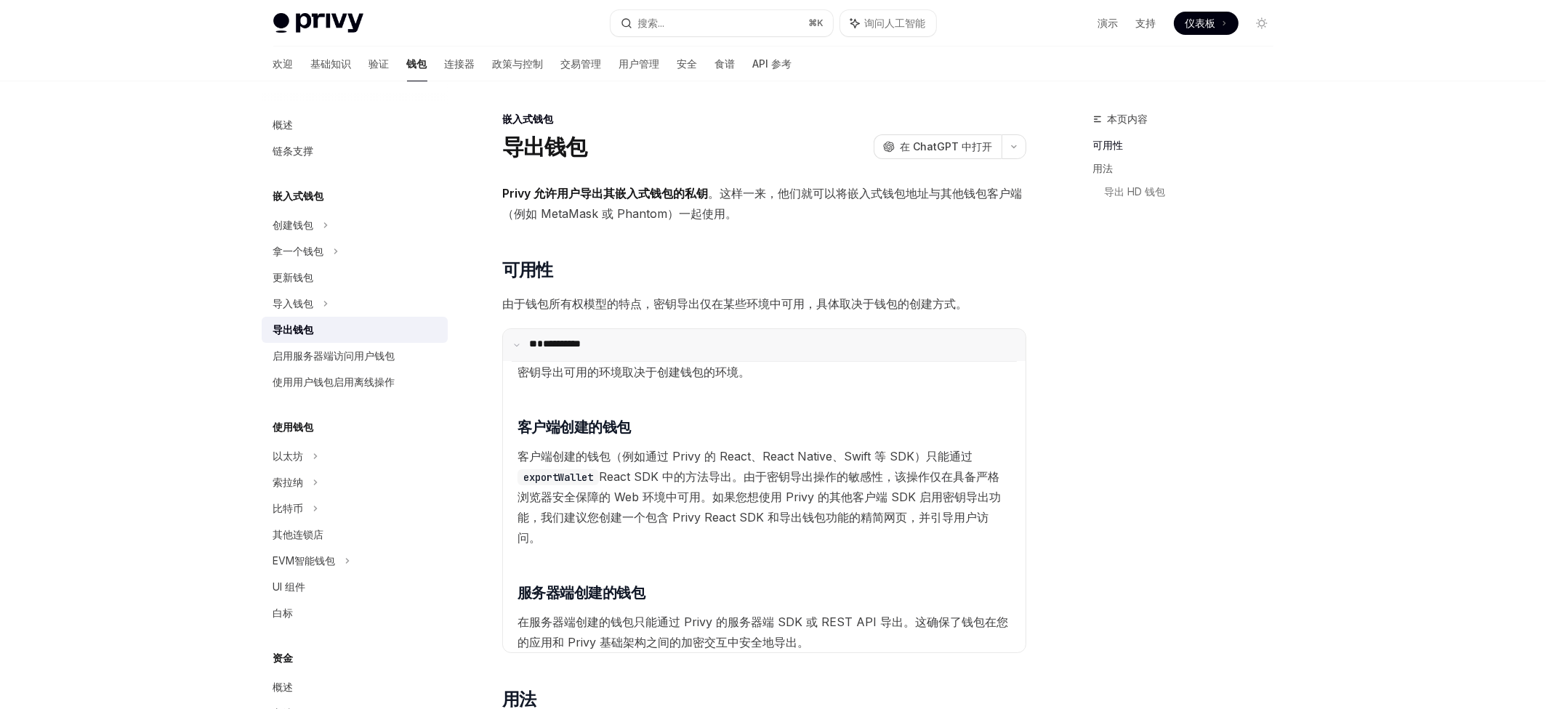
click at [1005, 361] on summary "**********" at bounding box center [764, 345] width 523 height 32
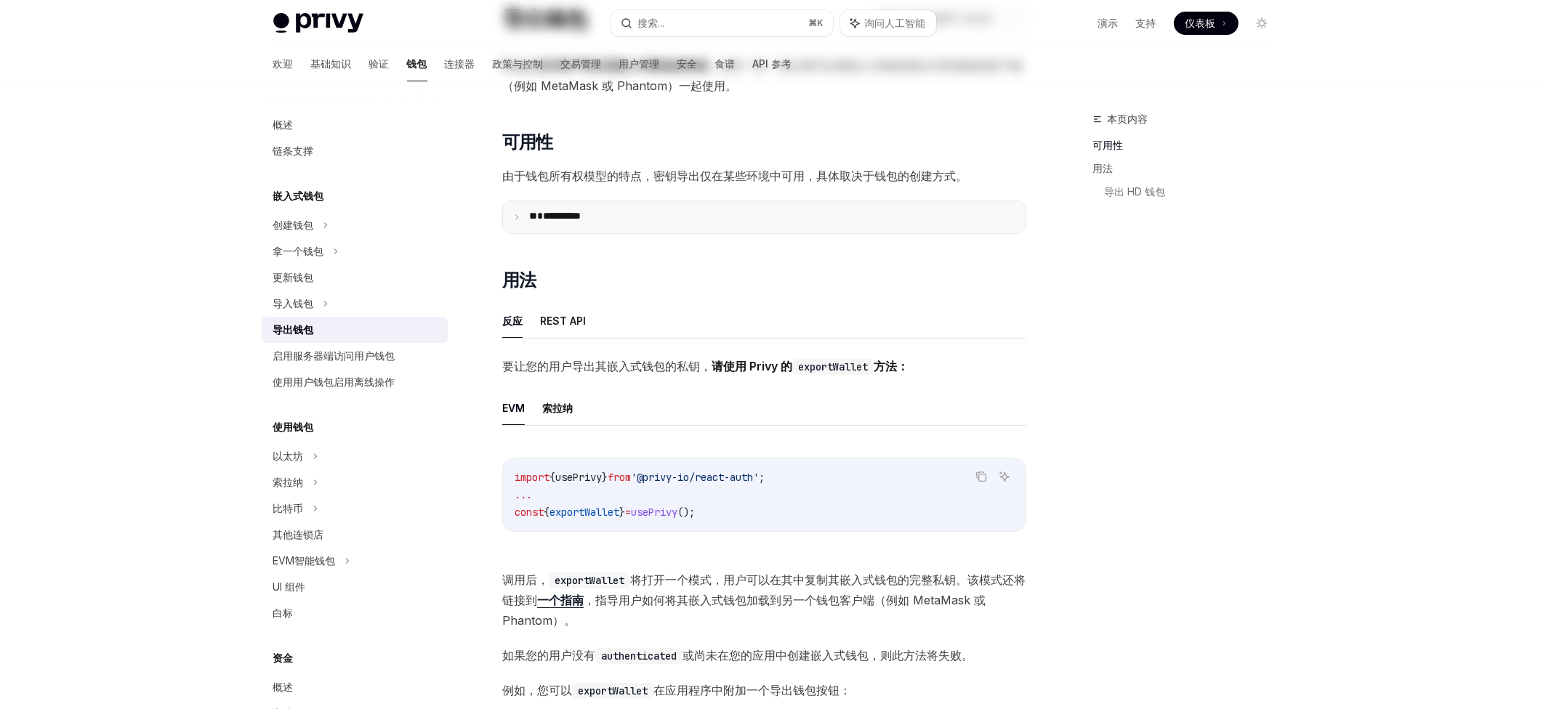
scroll to position [186, 0]
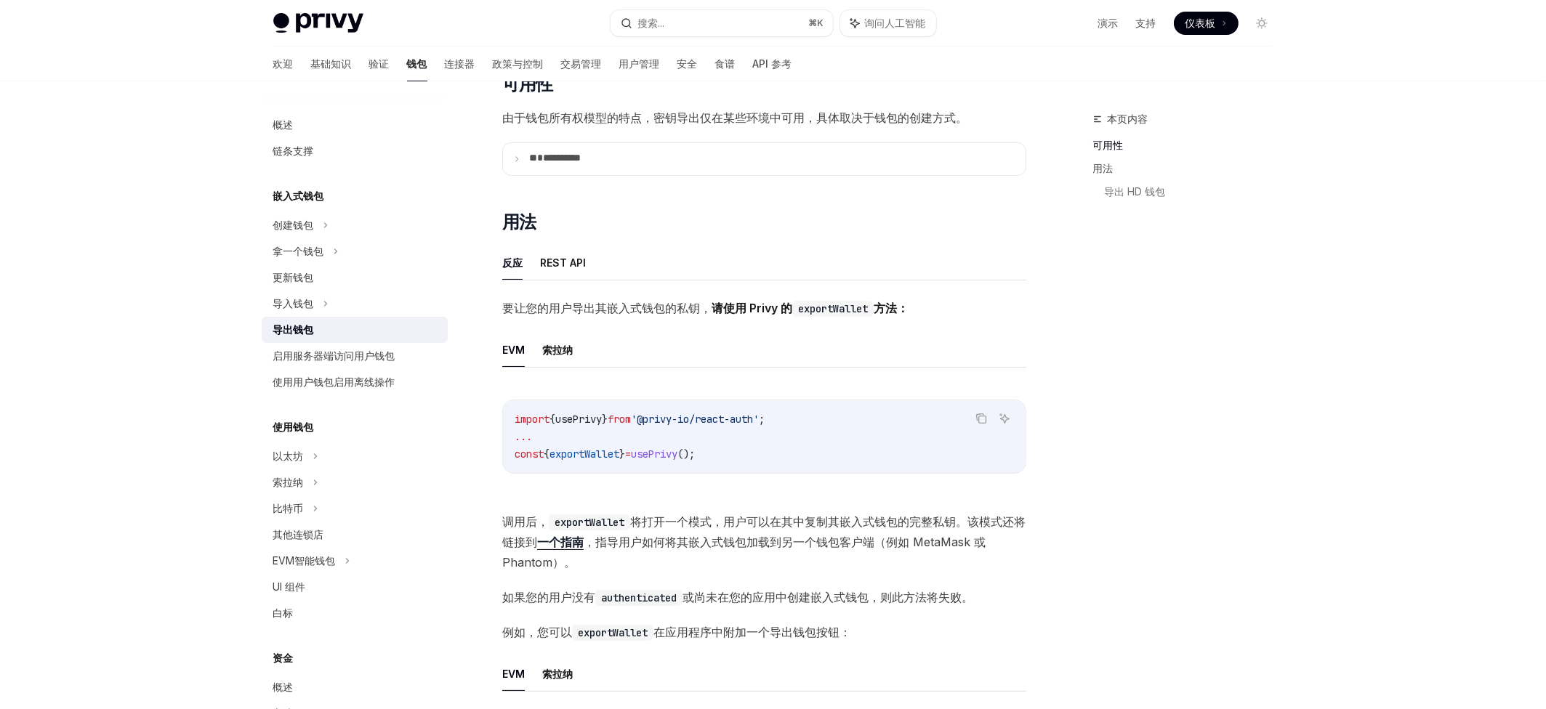
click at [554, 550] on font "一个指南" at bounding box center [560, 542] width 47 height 15
click at [543, 163] on font "**********" at bounding box center [562, 158] width 38 height 10
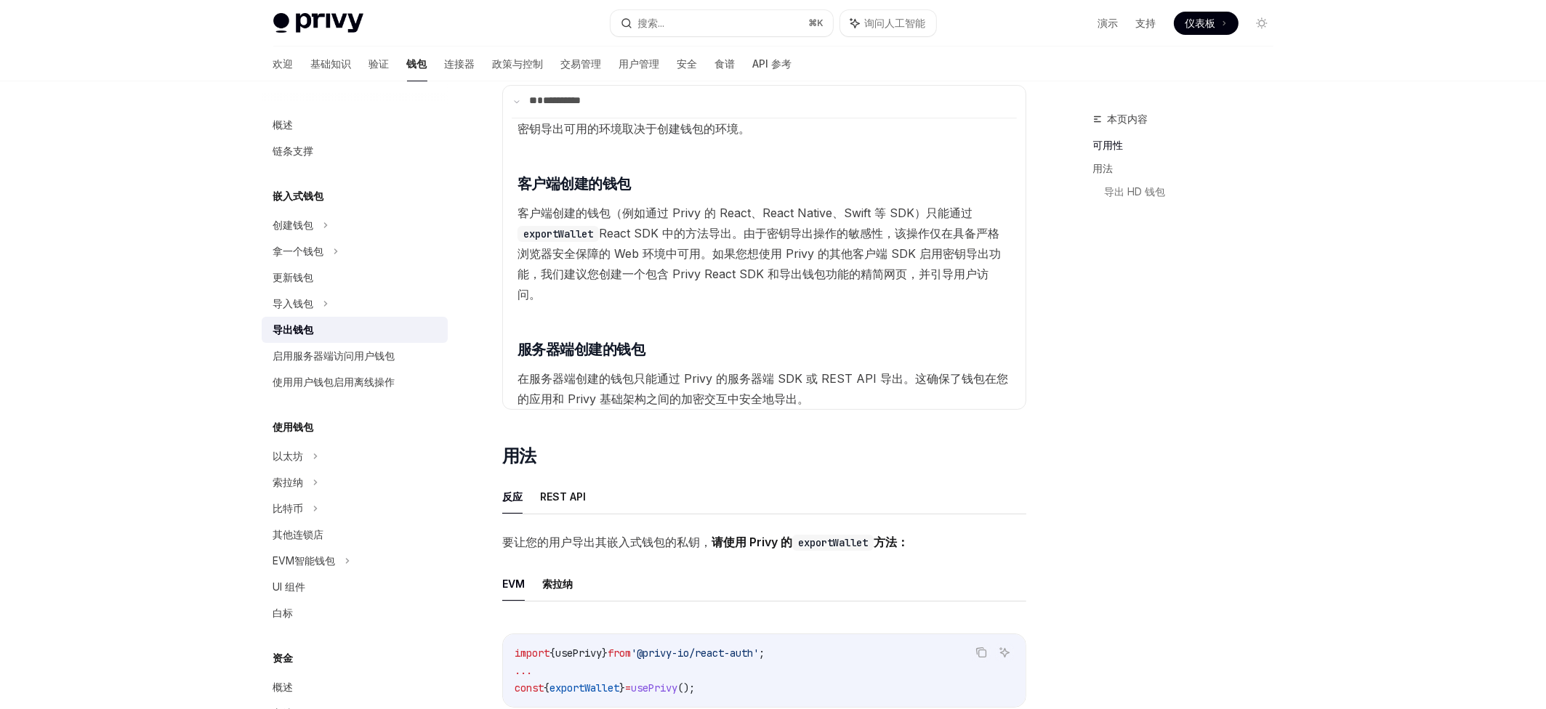
scroll to position [340, 0]
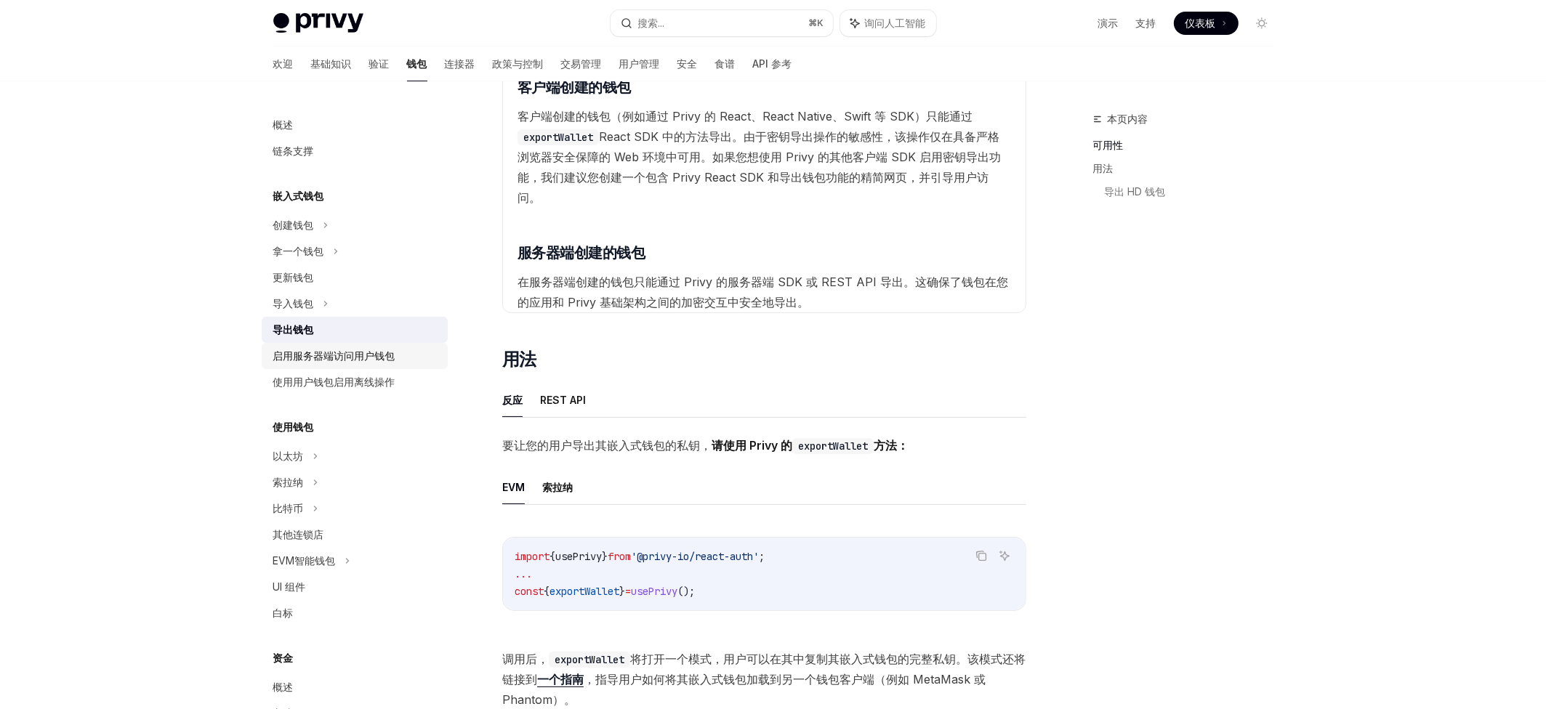
click at [300, 362] on font "启用服务器端访问用户钱包" at bounding box center [334, 356] width 122 height 12
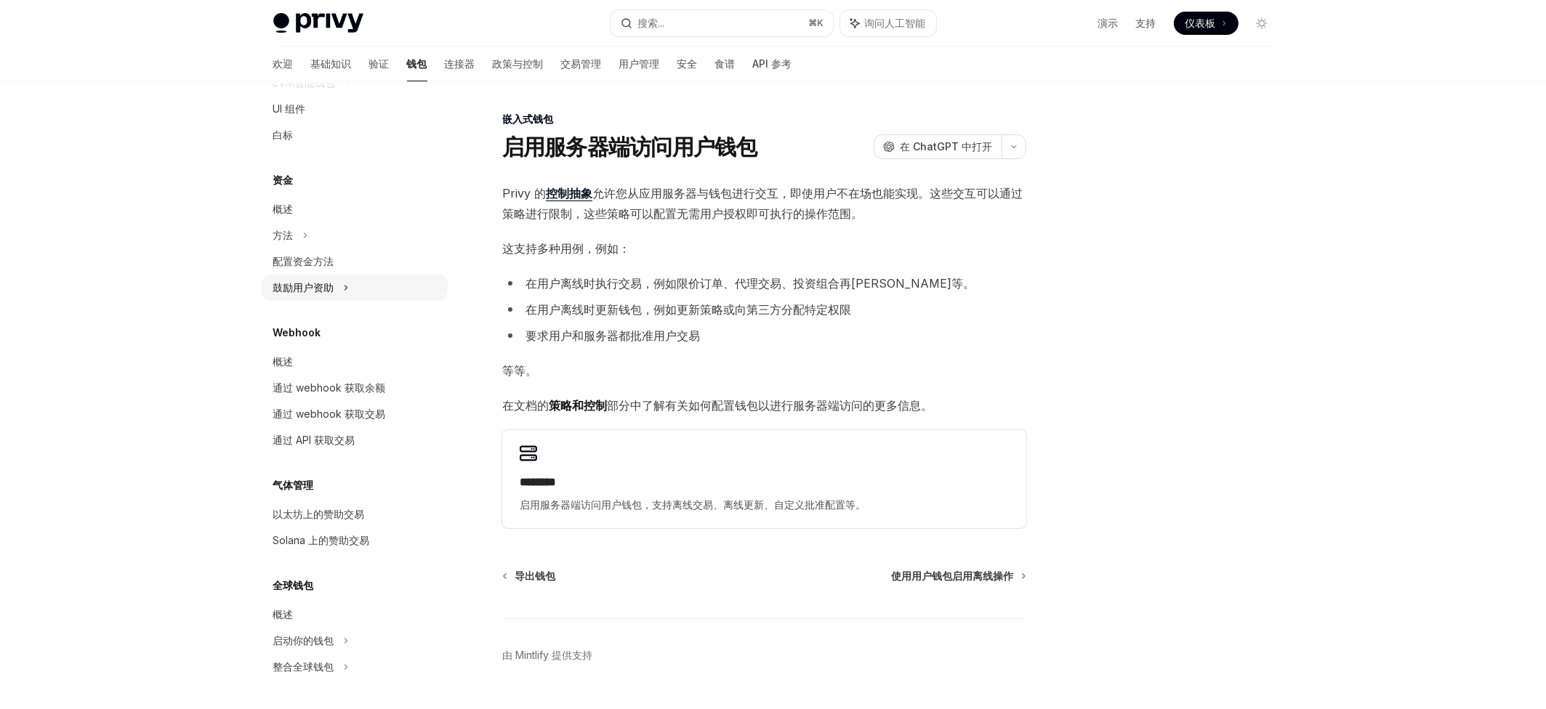
click at [306, 275] on div "鼓励用户资助" at bounding box center [355, 288] width 186 height 26
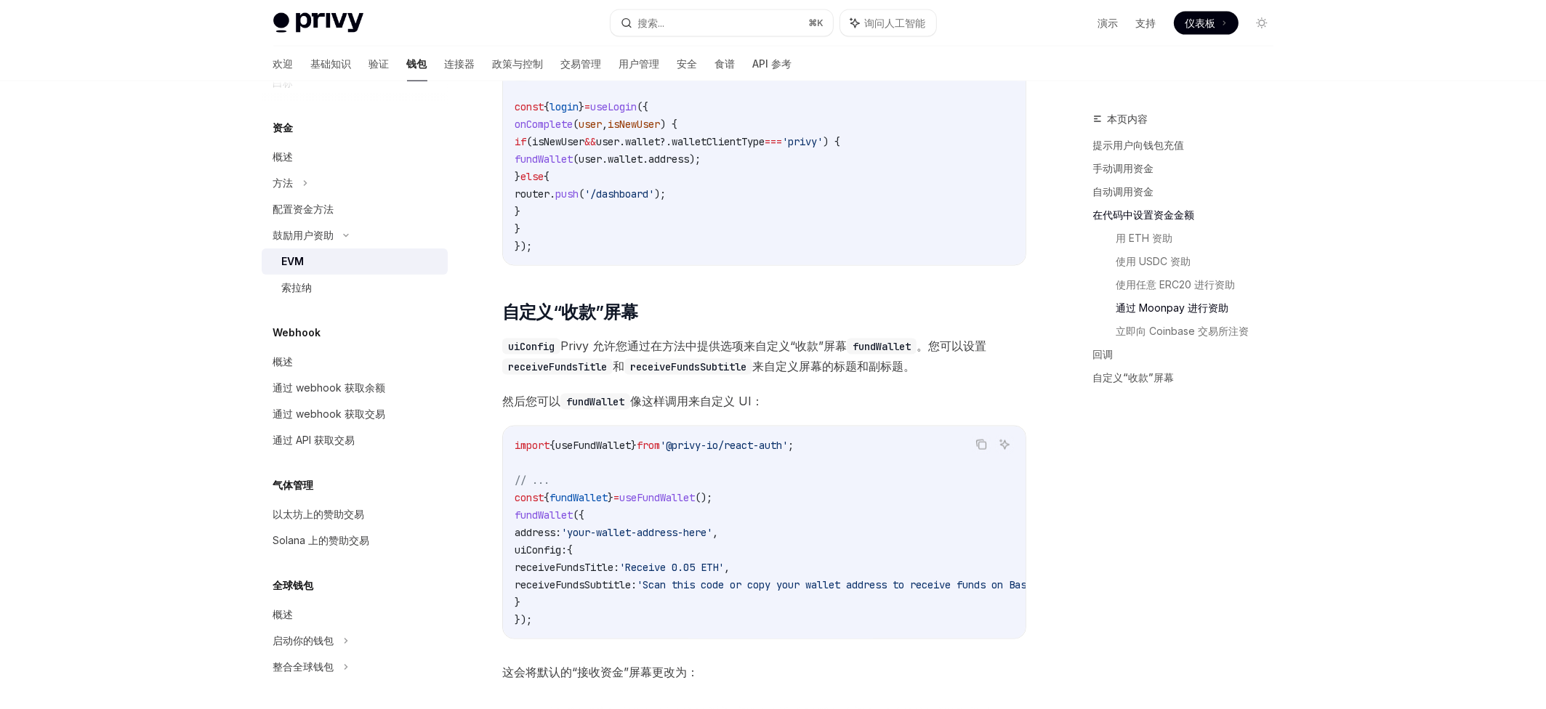
scroll to position [2995, 0]
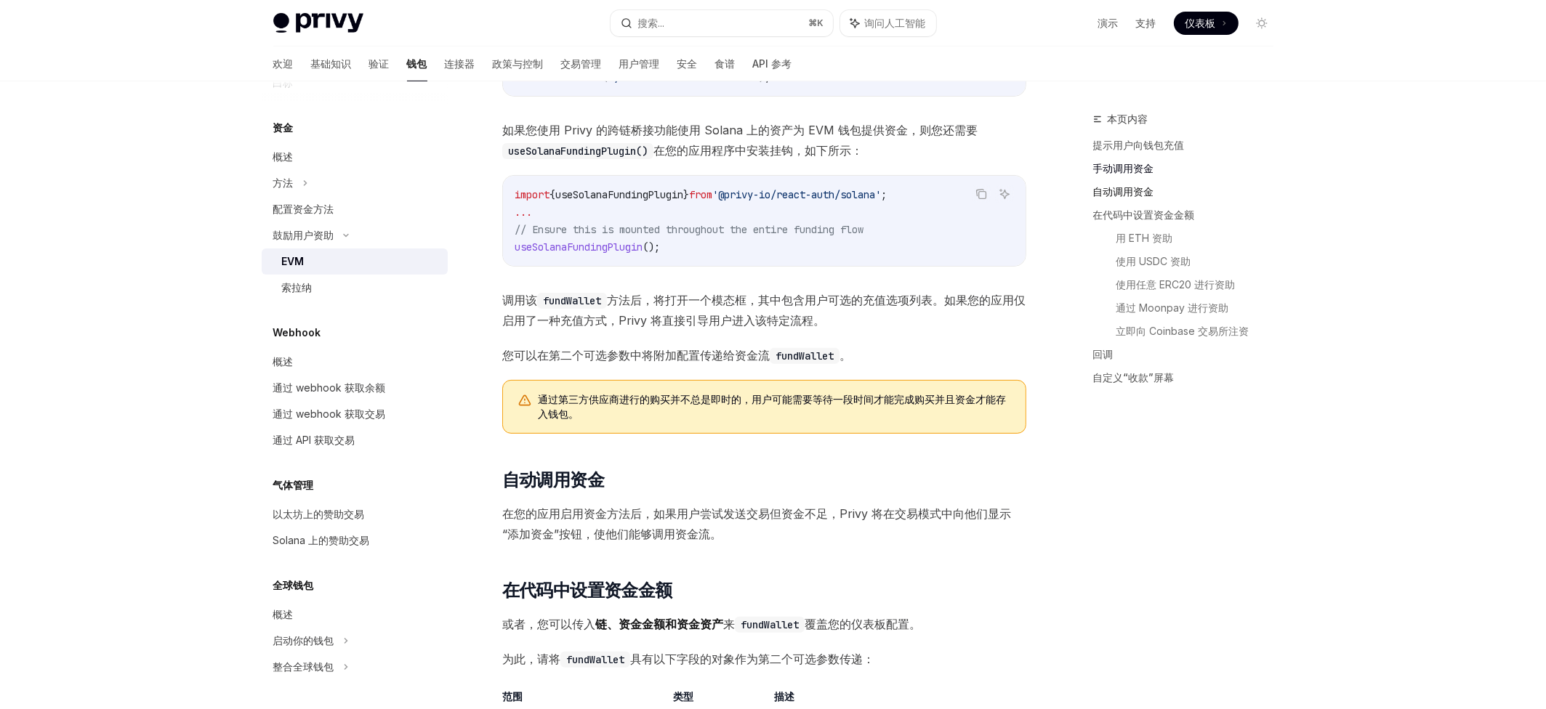
click at [1154, 198] on font "自动调用资金" at bounding box center [1123, 191] width 61 height 12
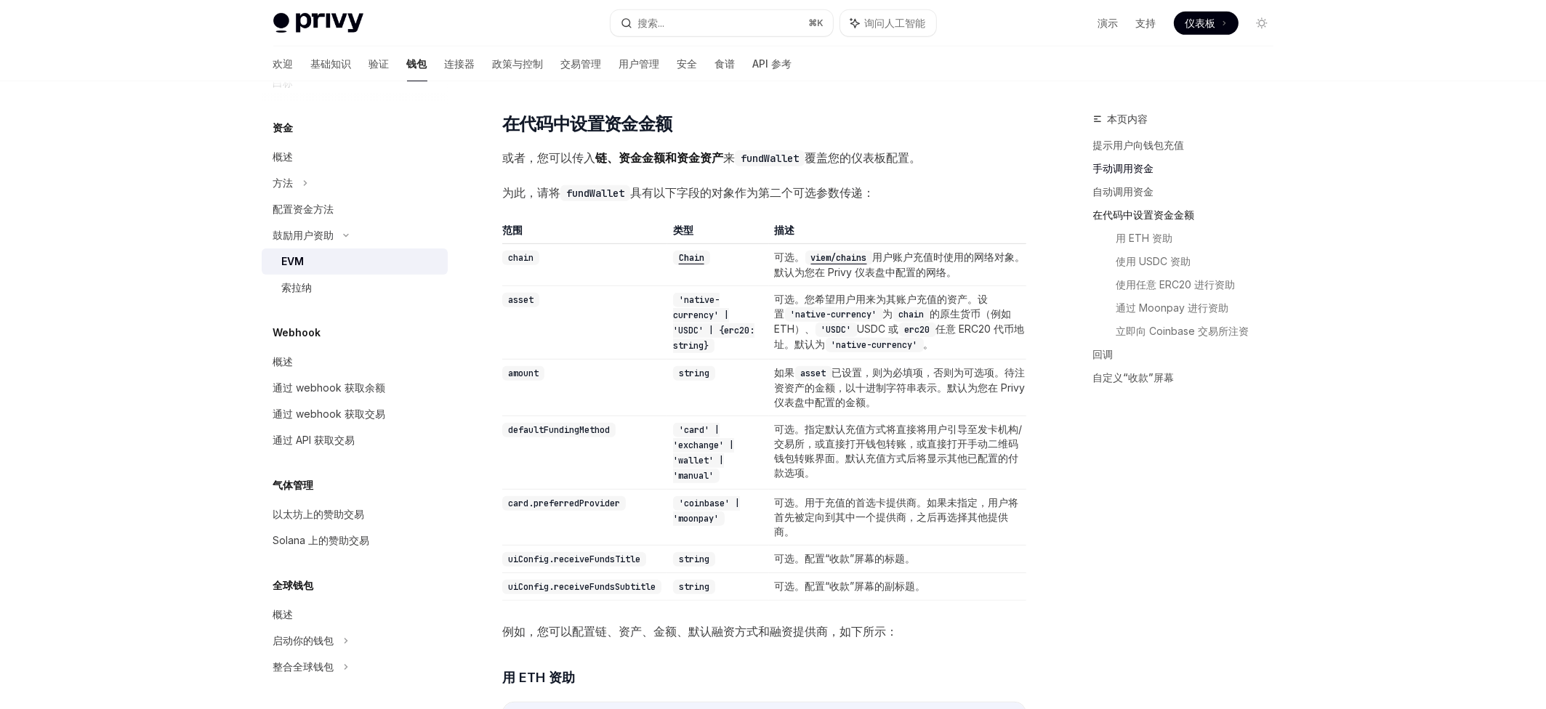
scroll to position [1108, 0]
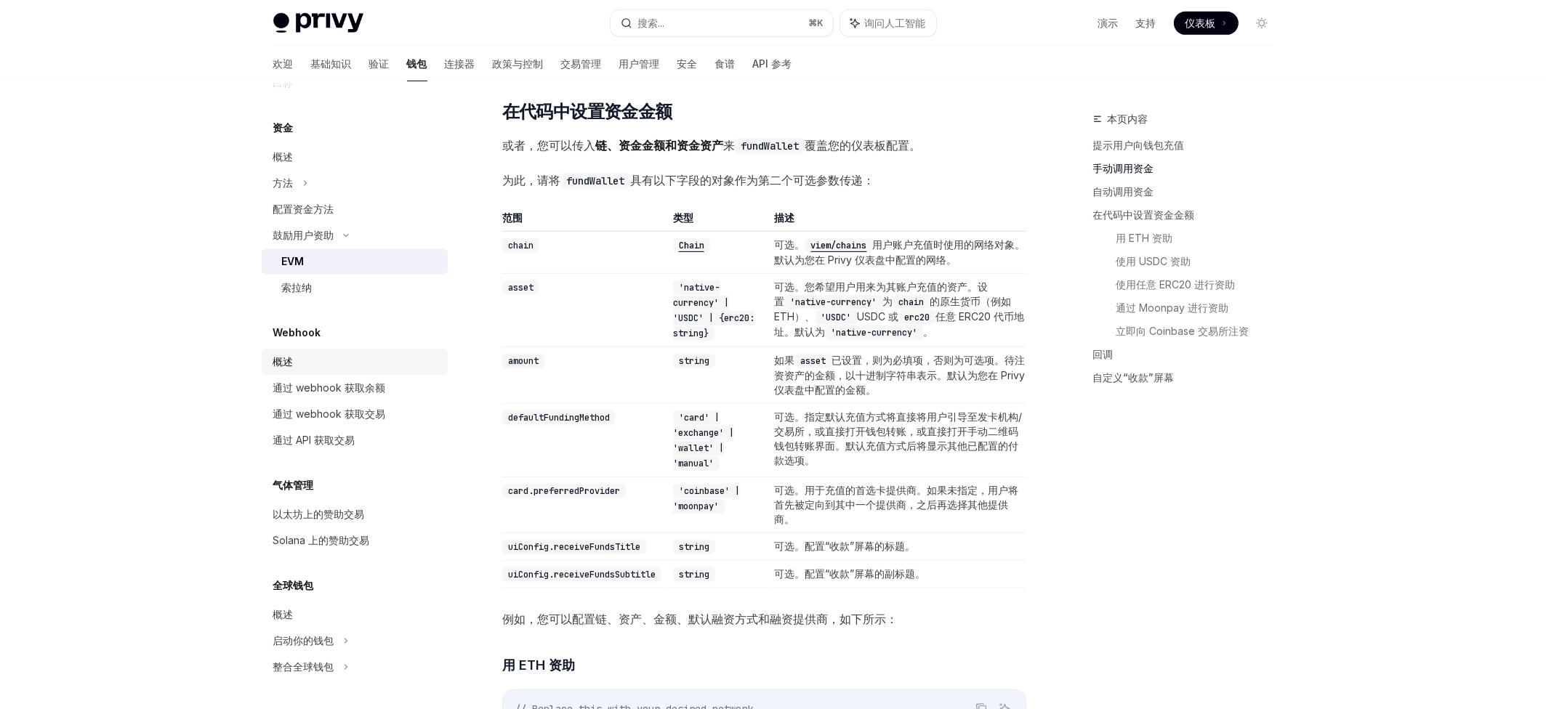
click at [289, 375] on link "概述" at bounding box center [355, 362] width 186 height 26
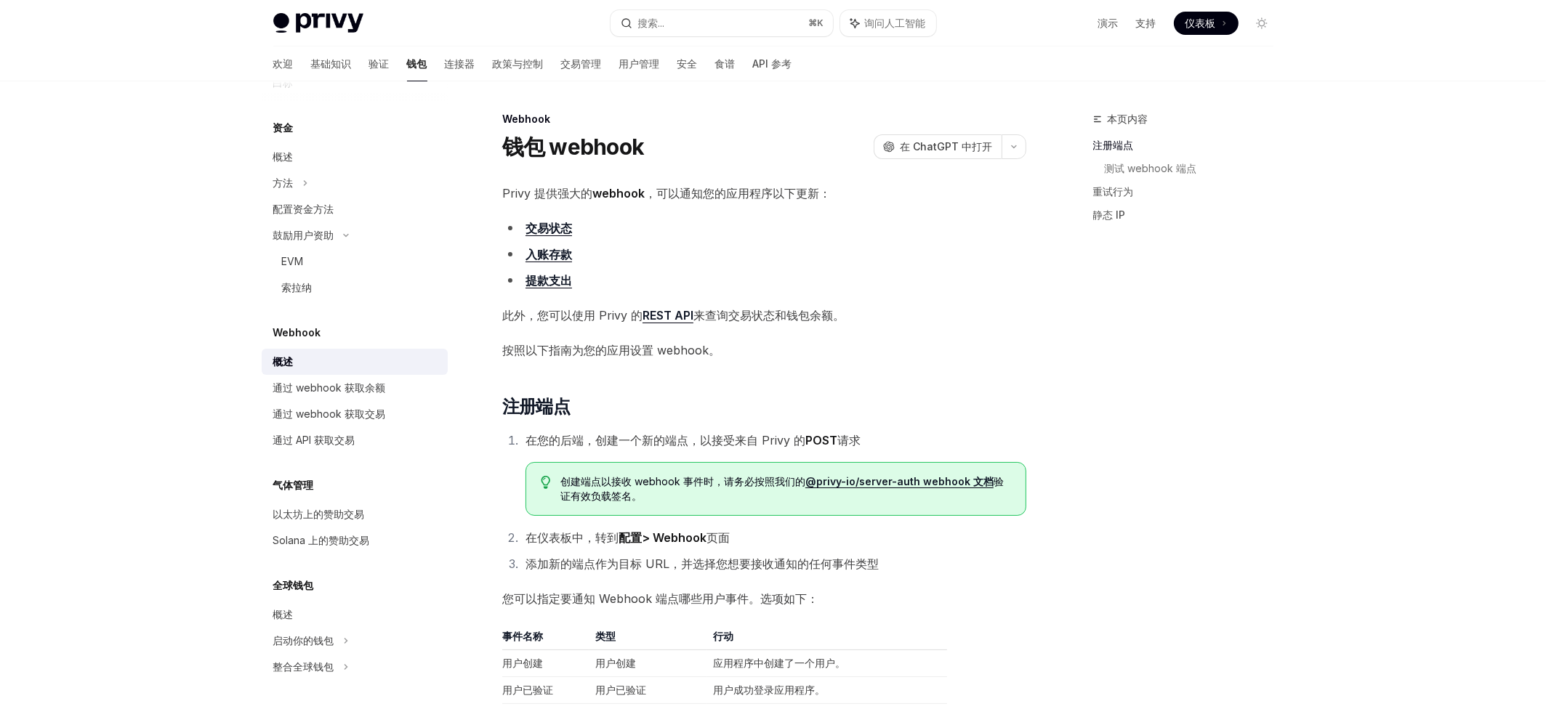
click at [527, 288] on font "提款支出" at bounding box center [549, 280] width 47 height 15
type textarea "*"
